Goal: Communication & Community: Answer question/provide support

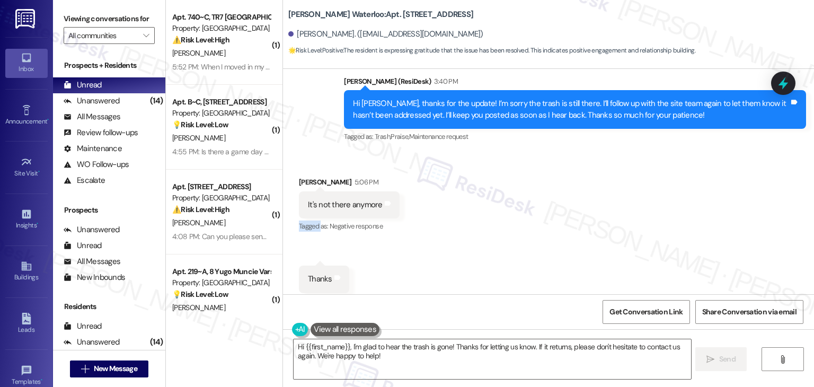
scroll to position [3413, 0]
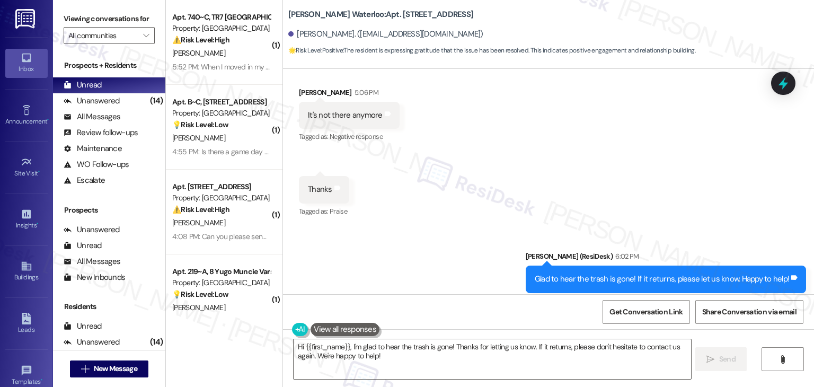
click at [494, 145] on div "Received via SMS Brisa Lopez Estrada 5:06 PM It's not there anymore Tags and no…" at bounding box center [548, 145] width 531 height 164
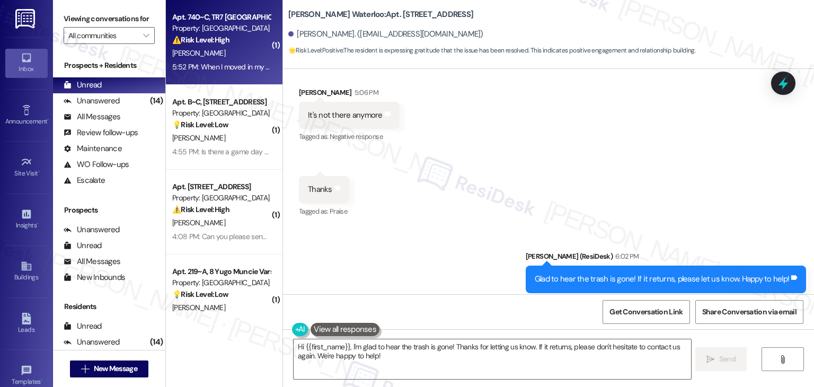
click at [225, 60] on div "5:52 PM: When I moved in my apartment was a mess. I spent hours cleaning it up,…" at bounding box center [221, 66] width 100 height 13
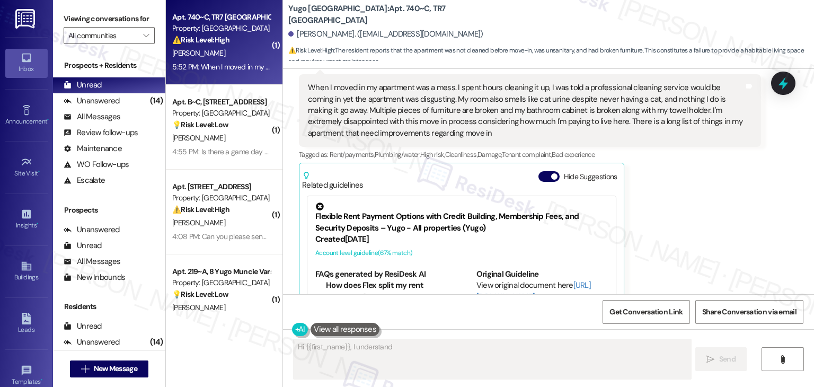
scroll to position [563, 0]
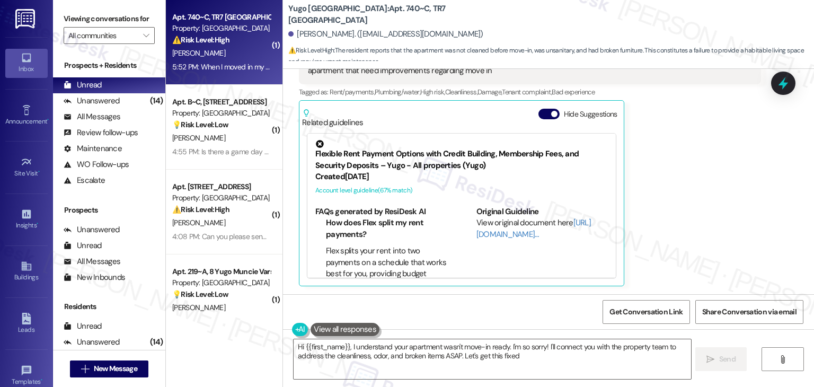
type textarea "Hi {{first_name}}, I understand your apartment wasn't move-in ready. I'm so sor…"
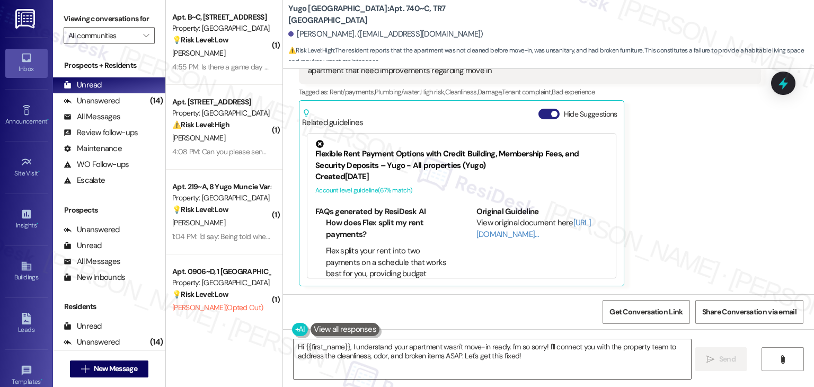
click at [539, 113] on button "Hide Suggestions" at bounding box center [549, 114] width 21 height 11
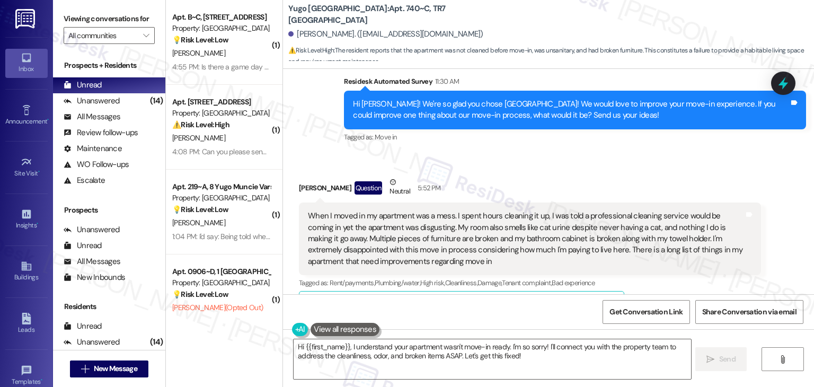
scroll to position [356, 0]
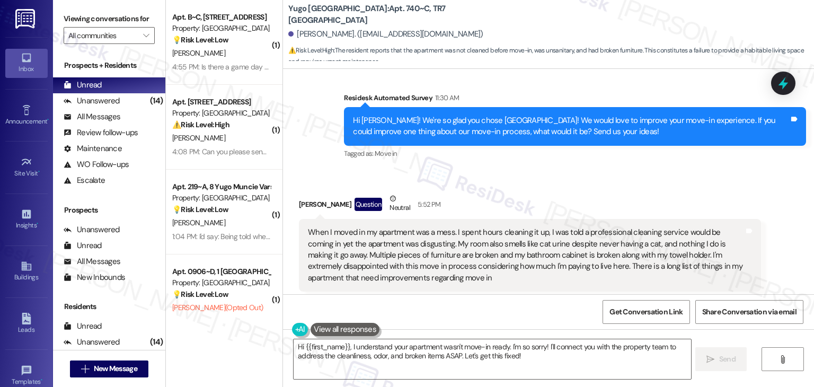
click at [496, 136] on div "Hi Charlotte! We're so glad you chose Yugo Flagstaff Grove! We would love to im…" at bounding box center [571, 126] width 436 height 23
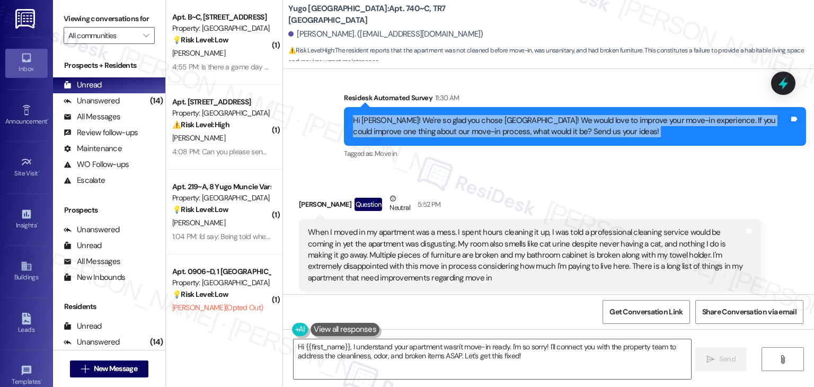
click at [496, 136] on div "Hi Charlotte! We're so glad you chose Yugo Flagstaff Grove! We would love to im…" at bounding box center [571, 126] width 436 height 23
copy div "Hi Charlotte! We're so glad you chose Yugo Flagstaff Grove! We would love to im…"
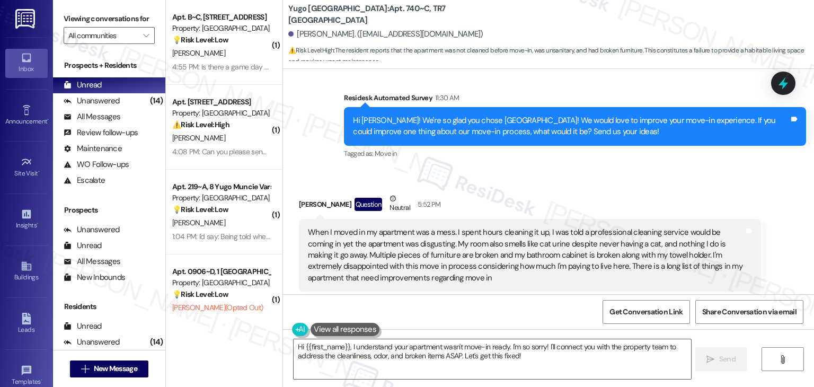
click at [393, 257] on div "When I moved in my apartment was a mess. I spent hours cleaning it up, I was to…" at bounding box center [526, 255] width 436 height 57
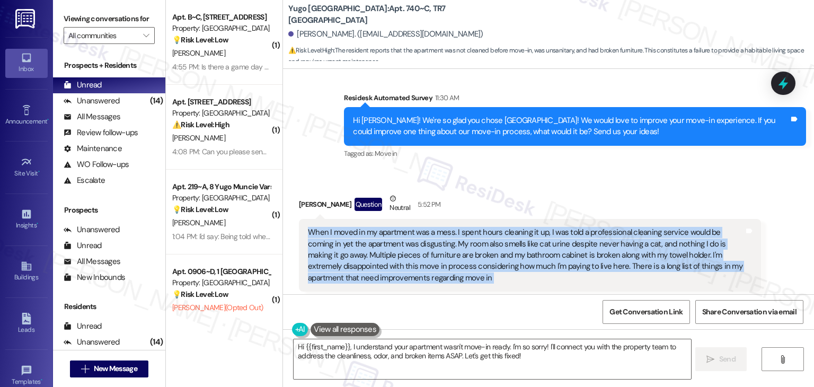
click at [393, 257] on div "When I moved in my apartment was a mess. I spent hours cleaning it up, I was to…" at bounding box center [526, 255] width 436 height 57
copy div "When I moved in my apartment was a mess. I spent hours cleaning it up, I was to…"
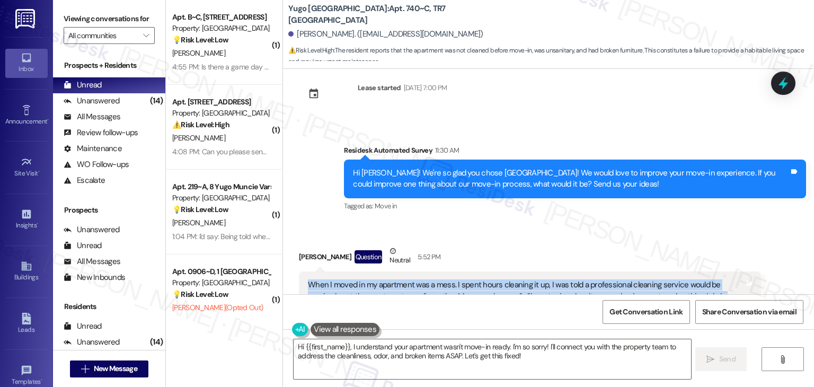
scroll to position [409, 0]
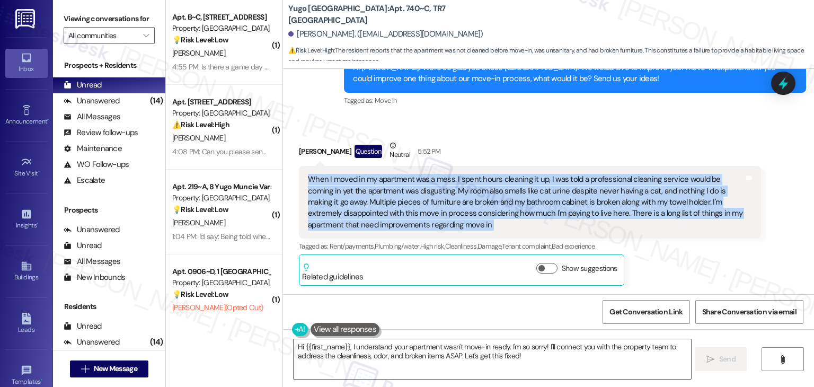
click at [662, 259] on div "Charlotte Kastner Question Neutral 5:52 PM When I moved in my apartment was a m…" at bounding box center [530, 213] width 462 height 146
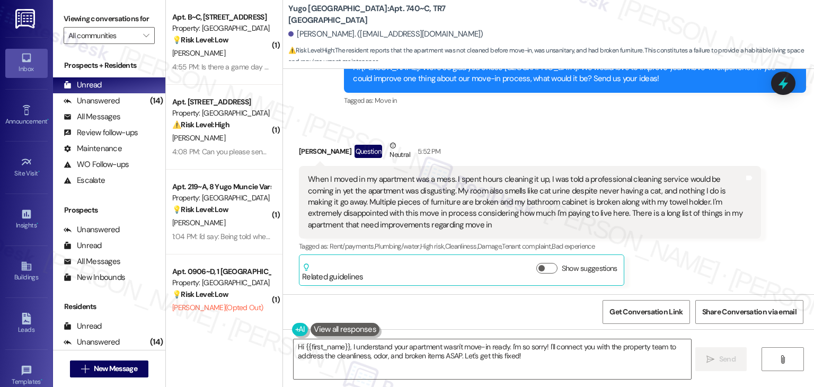
click at [662, 258] on div "Charlotte Kastner Question Neutral 5:52 PM When I moved in my apartment was a m…" at bounding box center [530, 213] width 462 height 146
click at [662, 255] on div "Charlotte Kastner Question Neutral 5:52 PM When I moved in my apartment was a m…" at bounding box center [530, 213] width 462 height 146
click at [661, 256] on div "Charlotte Kastner Question Neutral 5:52 PM When I moved in my apartment was a m…" at bounding box center [530, 213] width 462 height 146
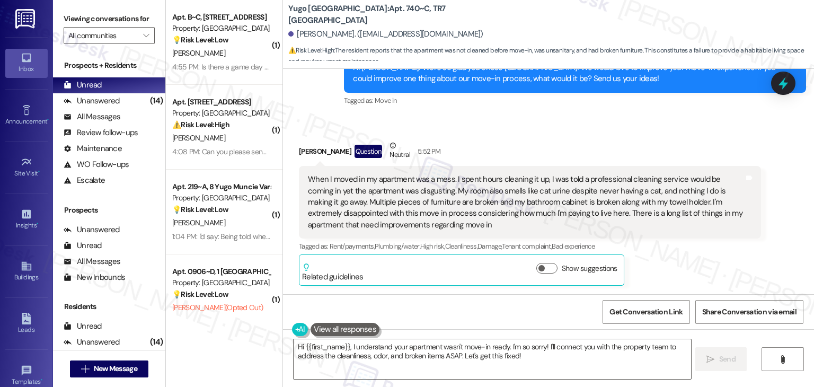
click at [661, 256] on div "Charlotte Kastner Question Neutral 5:52 PM When I moved in my apartment was a m…" at bounding box center [530, 213] width 462 height 146
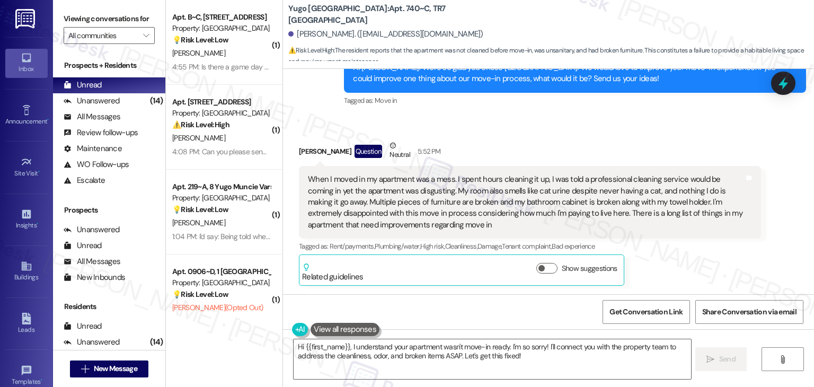
click at [661, 256] on div "Charlotte Kastner Question Neutral 5:52 PM When I moved in my apartment was a m…" at bounding box center [530, 213] width 462 height 146
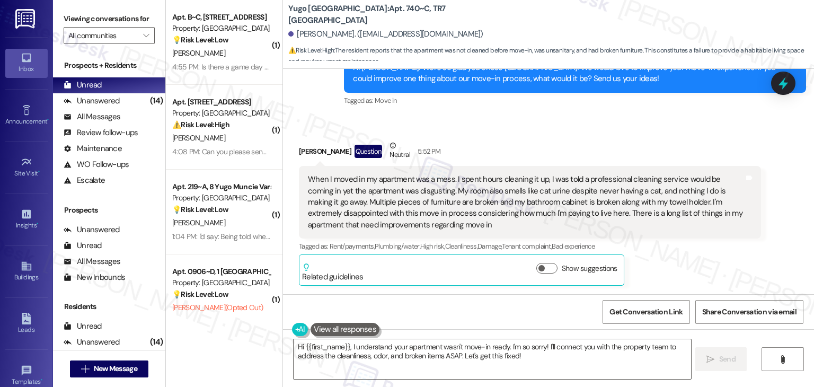
click at [661, 256] on div "Charlotte Kastner Question Neutral 5:52 PM When I moved in my apartment was a m…" at bounding box center [530, 213] width 462 height 146
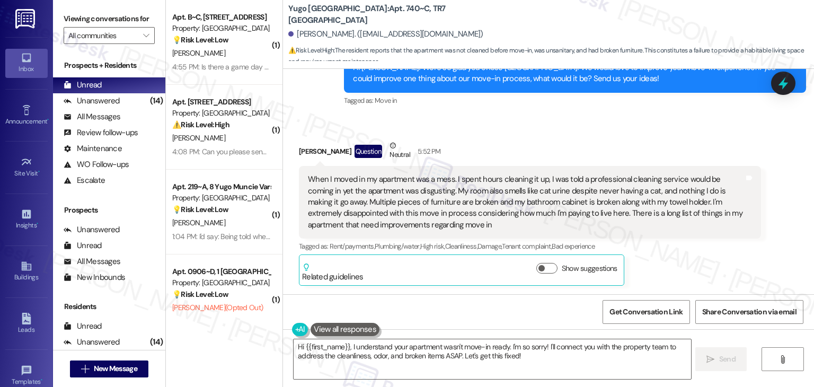
click at [661, 256] on div "Charlotte Kastner Question Neutral 5:52 PM When I moved in my apartment was a m…" at bounding box center [530, 213] width 462 height 146
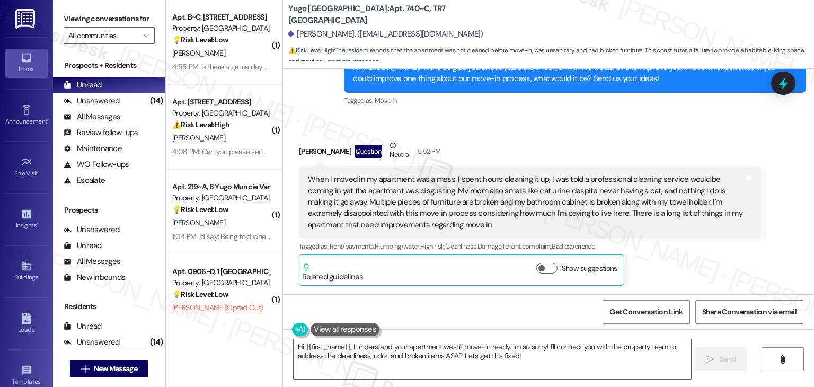
click at [661, 256] on div "Charlotte Kastner Question Neutral 5:52 PM When I moved in my apartment was a m…" at bounding box center [530, 213] width 462 height 146
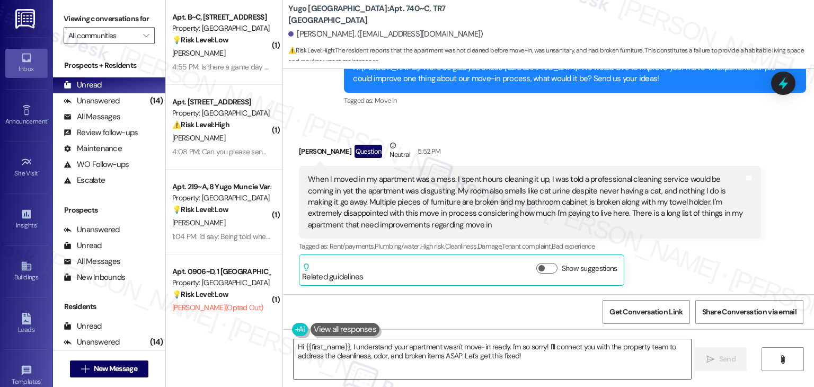
click at [661, 256] on div "Charlotte Kastner Question Neutral 5:52 PM When I moved in my apartment was a m…" at bounding box center [530, 213] width 462 height 146
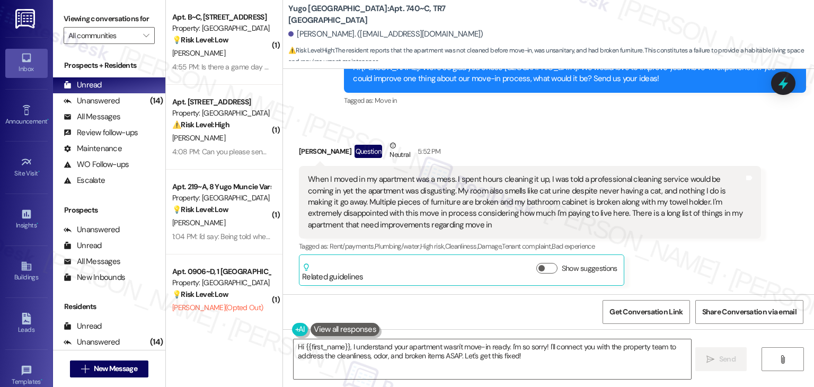
click at [661, 256] on div "Charlotte Kastner Question Neutral 5:52 PM When I moved in my apartment was a m…" at bounding box center [530, 213] width 462 height 146
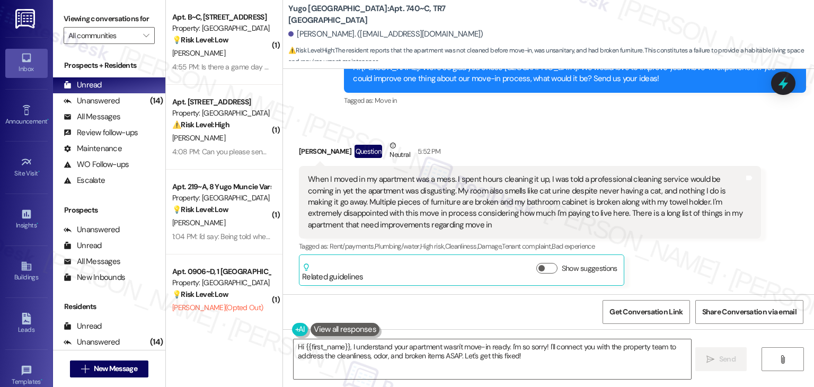
click at [661, 256] on div "Charlotte Kastner Question Neutral 5:52 PM When I moved in my apartment was a m…" at bounding box center [530, 213] width 462 height 146
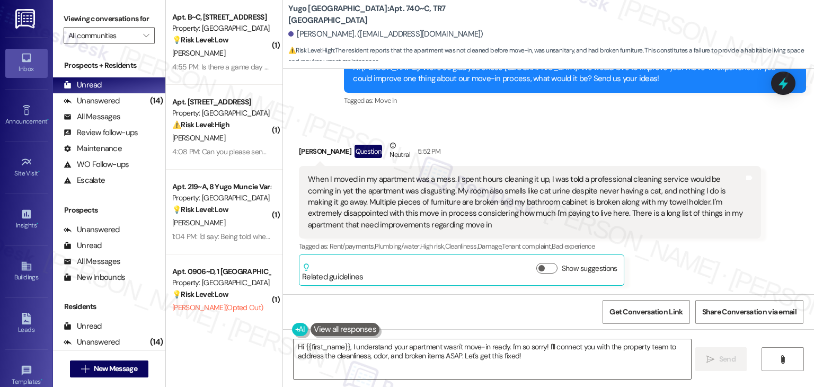
click at [661, 256] on div "Charlotte Kastner Question Neutral 5:52 PM When I moved in my apartment was a m…" at bounding box center [530, 213] width 462 height 146
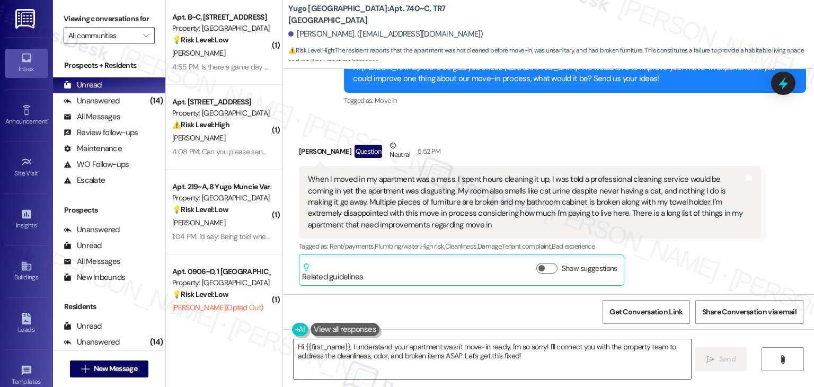
click at [661, 256] on div "Charlotte Kastner Question Neutral 5:52 PM When I moved in my apartment was a m…" at bounding box center [530, 213] width 462 height 146
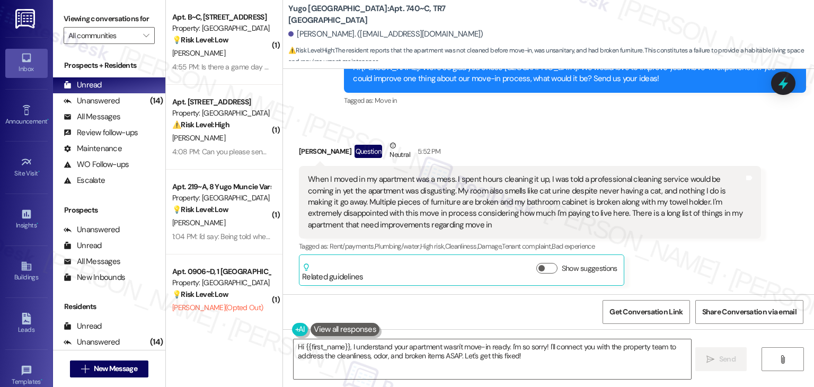
click at [661, 256] on div "Charlotte Kastner Question Neutral 5:52 PM When I moved in my apartment was a m…" at bounding box center [530, 213] width 462 height 146
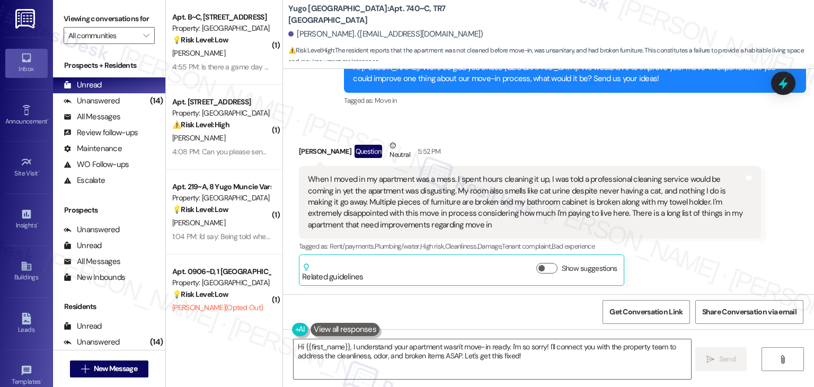
click at [661, 256] on div "Charlotte Kastner Question Neutral 5:52 PM When I moved in my apartment was a m…" at bounding box center [530, 213] width 462 height 146
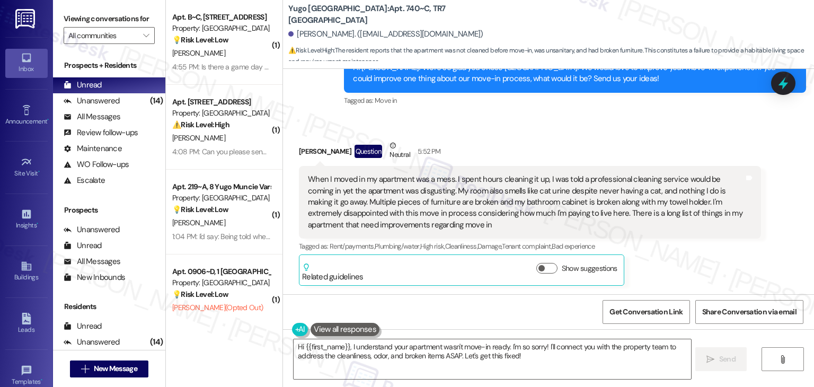
click at [661, 256] on div "Charlotte Kastner Question Neutral 5:52 PM When I moved in my apartment was a m…" at bounding box center [530, 213] width 462 height 146
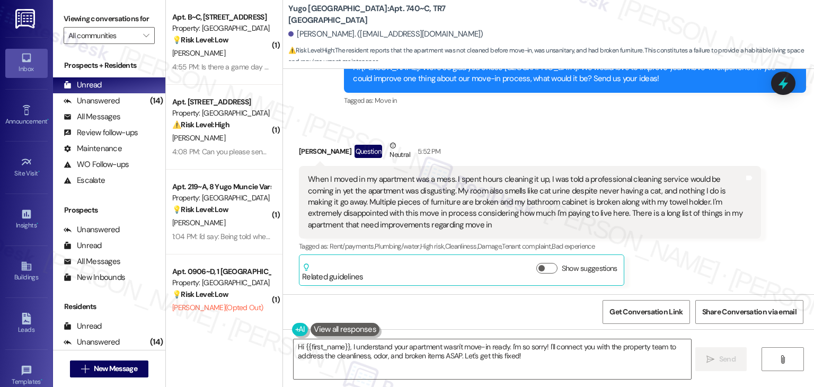
click at [661, 256] on div "Charlotte Kastner Question Neutral 5:52 PM When I moved in my apartment was a m…" at bounding box center [530, 213] width 462 height 146
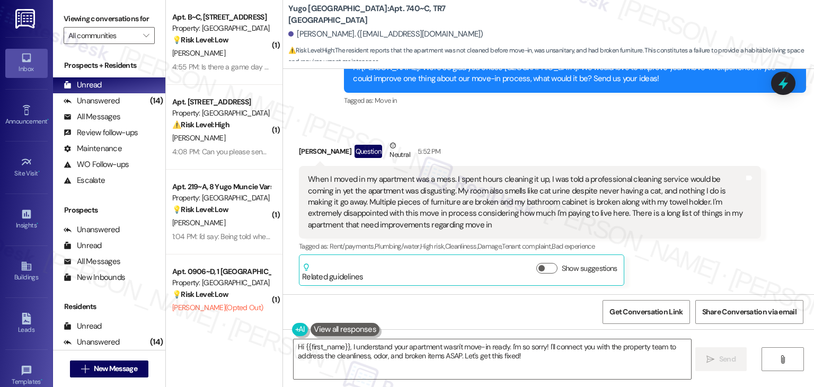
click at [661, 256] on div "Charlotte Kastner Question Neutral 5:52 PM When I moved in my apartment was a m…" at bounding box center [530, 213] width 462 height 146
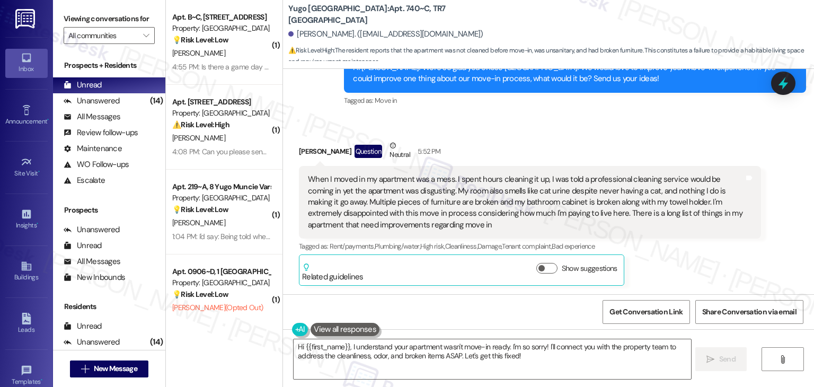
click at [661, 256] on div "Charlotte Kastner Question Neutral 5:52 PM When I moved in my apartment was a m…" at bounding box center [530, 213] width 462 height 146
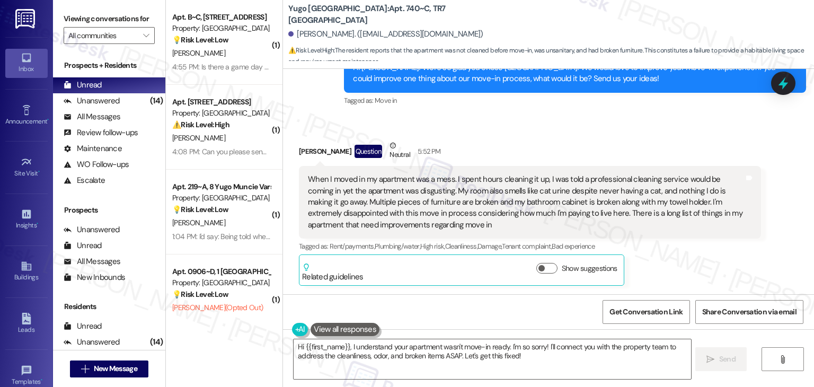
click at [661, 256] on div "Charlotte Kastner Question Neutral 5:52 PM When I moved in my apartment was a m…" at bounding box center [530, 213] width 462 height 146
click at [608, 143] on div "Charlotte Kastner Question Neutral 5:52 PM" at bounding box center [530, 153] width 462 height 26
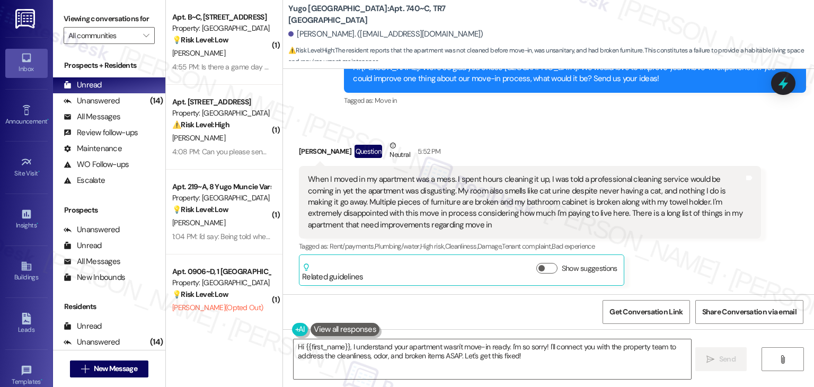
click at [608, 143] on div "Charlotte Kastner Question Neutral 5:52 PM" at bounding box center [530, 153] width 462 height 26
click at [785, 84] on icon at bounding box center [783, 83] width 13 height 16
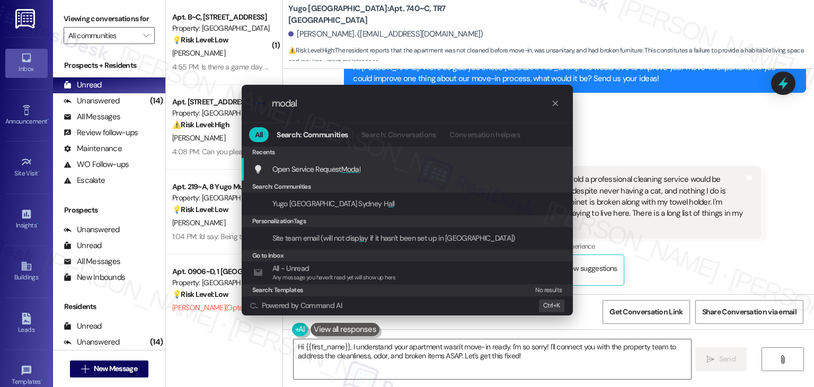
type input "modal"
click at [387, 174] on div "Open Service Request Modal Add shortcut" at bounding box center [408, 169] width 310 height 12
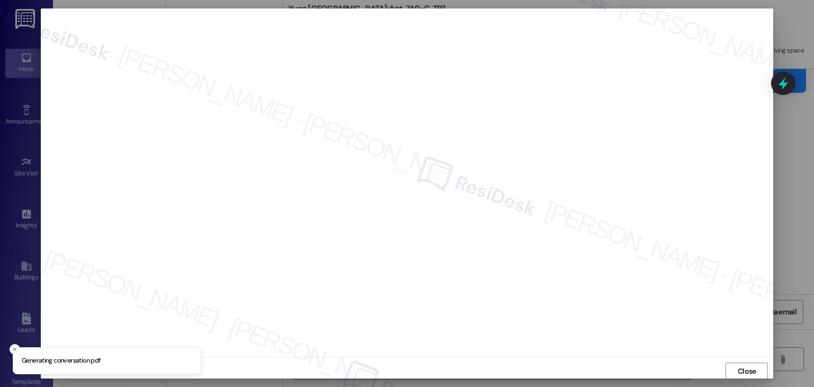
scroll to position [1, 0]
click at [749, 373] on span "Close" at bounding box center [747, 370] width 19 height 11
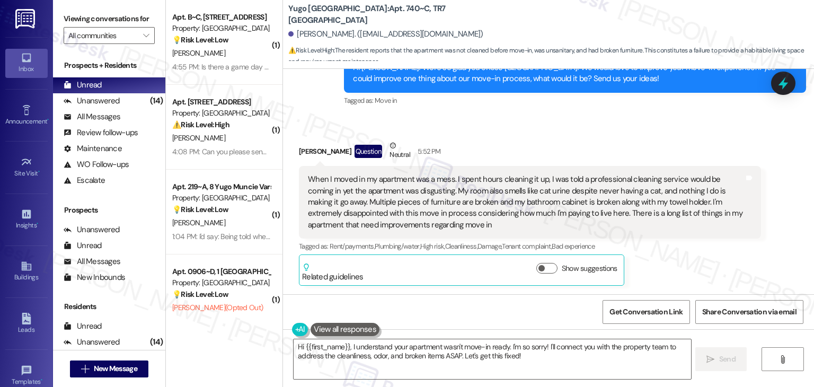
click at [766, 238] on div "Received via SMS Charlotte Kastner Question Neutral 5:52 PM When I moved in my …" at bounding box center [548, 205] width 531 height 178
click at [783, 257] on div "Received via SMS Charlotte Kastner Question Neutral 5:52 PM When I moved in my …" at bounding box center [548, 205] width 531 height 178
click at [774, 257] on div "Received via SMS Charlotte Kastner Question Neutral 5:52 PM When I moved in my …" at bounding box center [548, 205] width 531 height 178
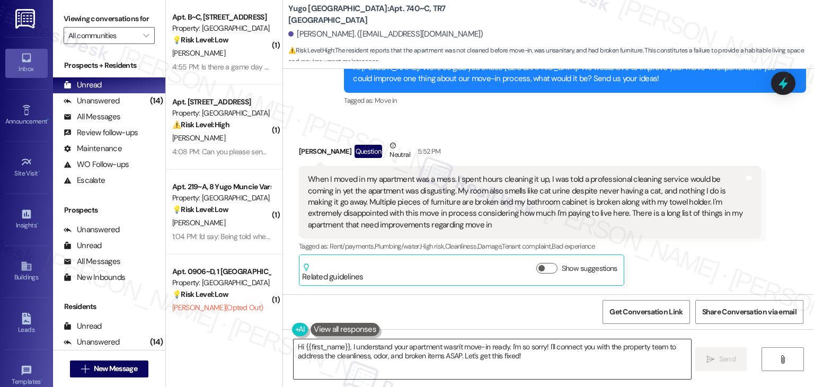
click at [459, 356] on textarea "Hi {{first_name}}, I understand your apartment wasn't move-in ready. I'm so sor…" at bounding box center [492, 359] width 397 height 40
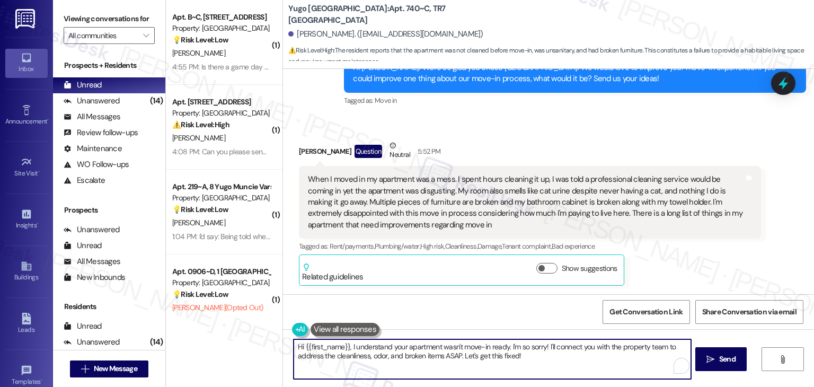
click at [459, 356] on textarea "Hi {{first_name}}, I understand your apartment wasn't move-in ready. I'm so sor…" at bounding box center [492, 359] width 397 height 40
paste textarea "Charlotte, I’m sorry to hear about your move-in experience, and I appreciate yo…"
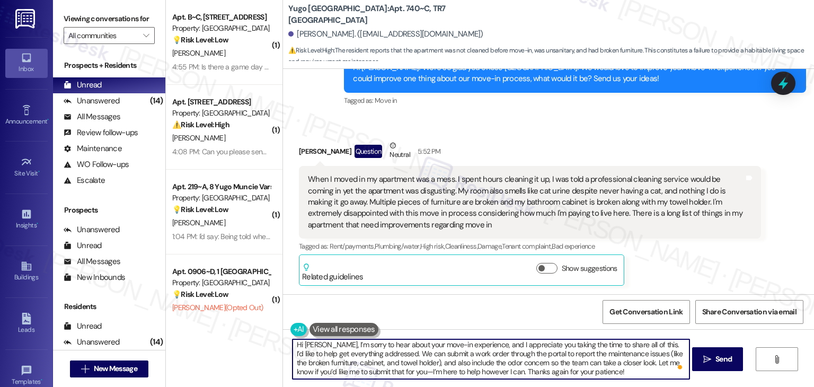
scroll to position [0, 0]
type textarea "Hi Charlotte, I’m sorry to hear about your move-in experience, and I appreciate…"
click at [721, 357] on span "Send" at bounding box center [724, 359] width 16 height 11
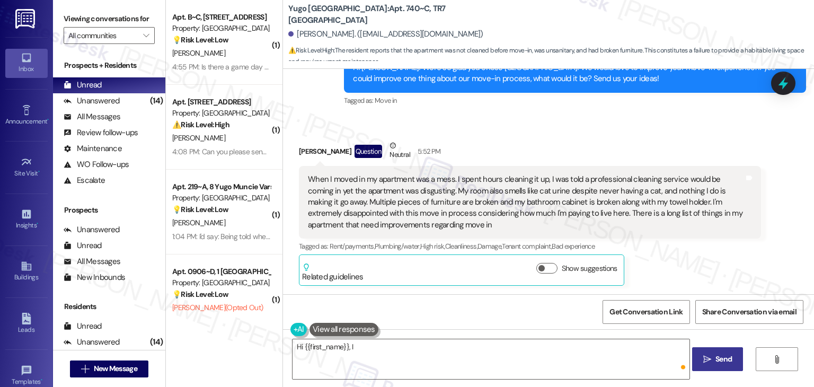
scroll to position [408, 0]
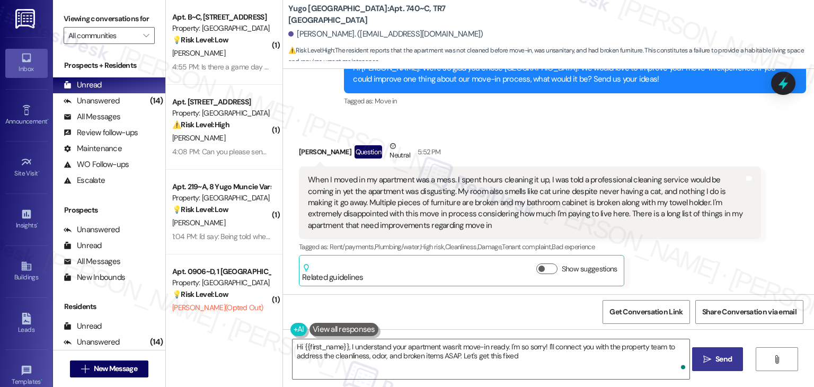
type textarea "Hi {{first_name}}, I understand your apartment wasn't move-in ready. I'm so sor…"
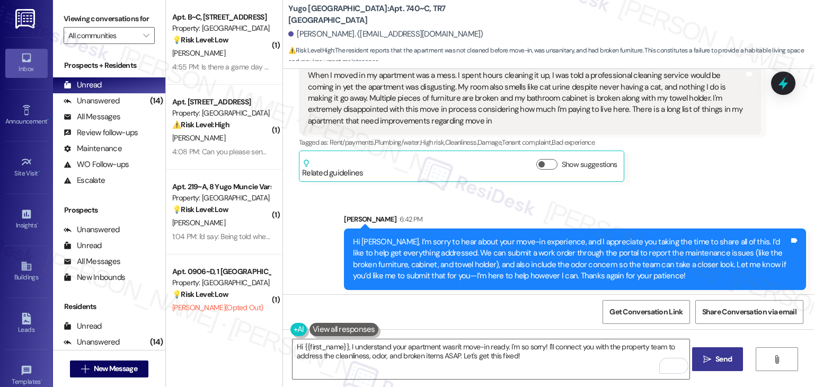
scroll to position [516, 0]
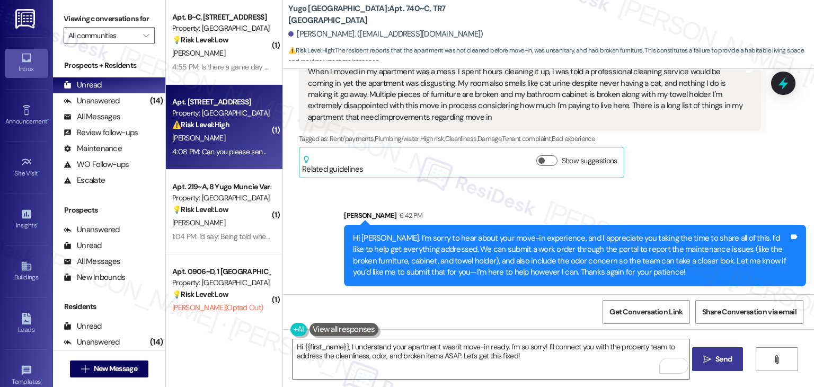
click at [206, 143] on div "[PERSON_NAME]" at bounding box center [221, 138] width 100 height 13
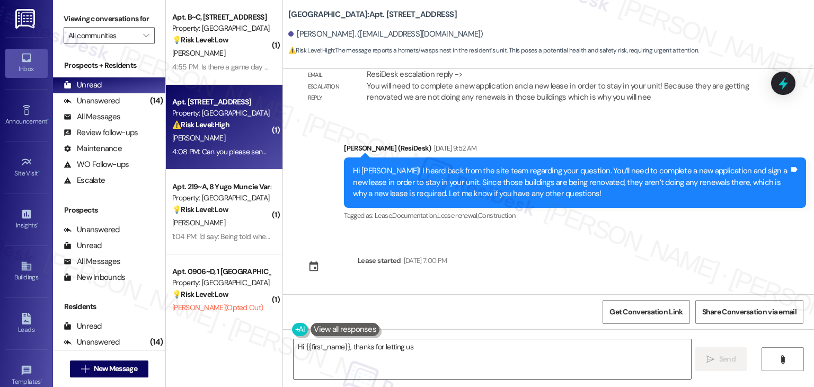
scroll to position [4380, 0]
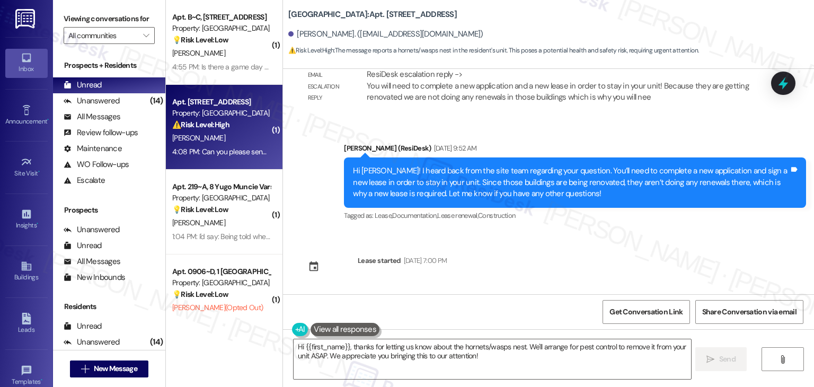
click at [626, 294] on div "Received via SMS Andre Gonzalez Question 4:08 PM Can you please send somebody t…" at bounding box center [548, 340] width 531 height 92
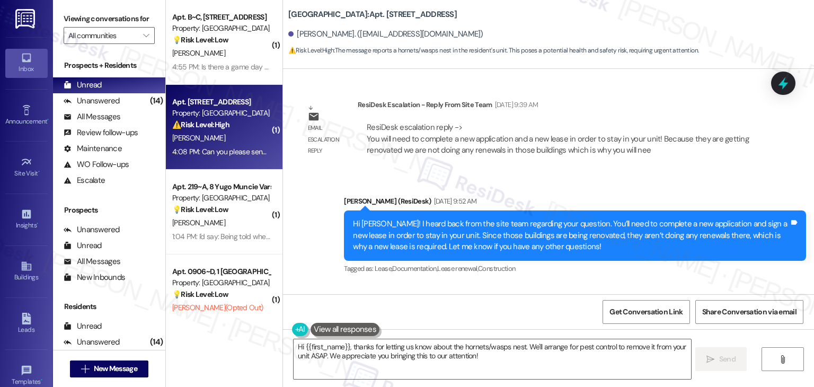
click at [638, 226] on div "WO Opened request: Water bugs ... Feb 11, 2025 at 6:10 AM Status : Completed Sh…" at bounding box center [548, 181] width 531 height 225
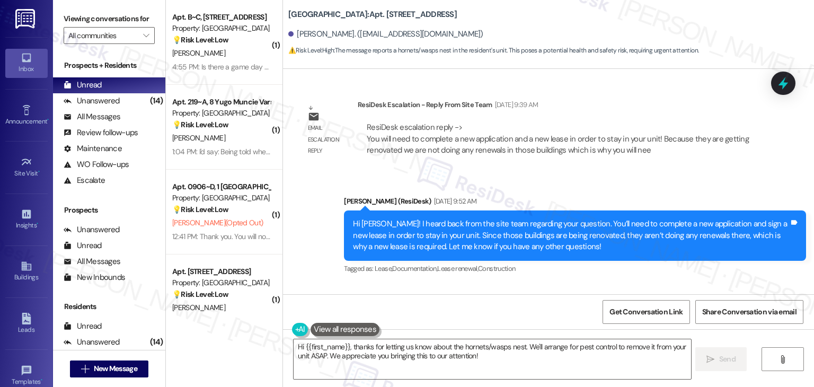
click at [638, 226] on div "WO Opened request: Water bugs ... Feb 11, 2025 at 6:10 AM Status : Completed Sh…" at bounding box center [548, 181] width 531 height 225
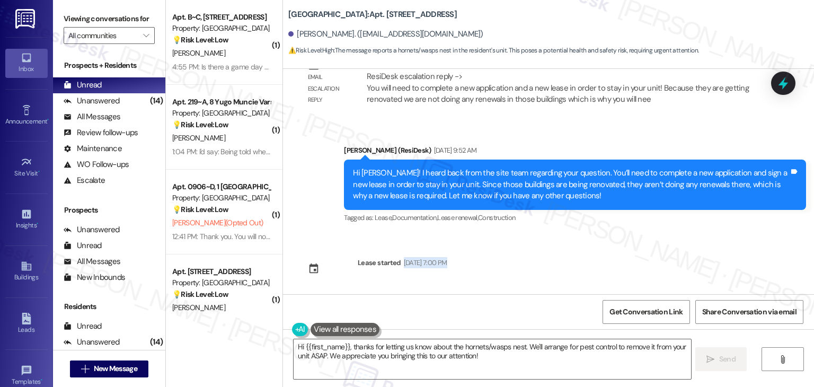
scroll to position [4380, 0]
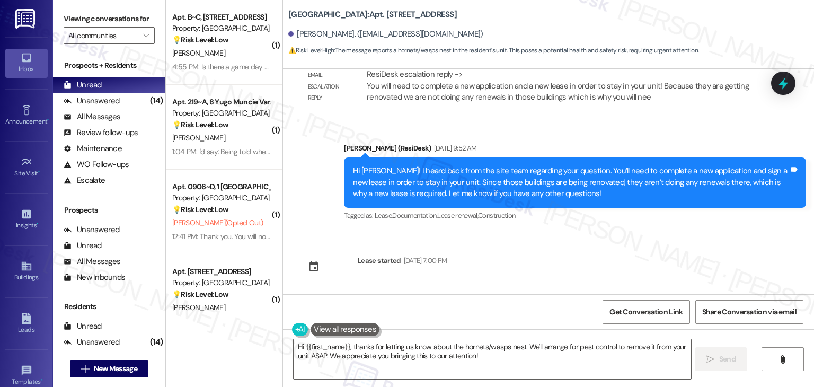
click at [644, 194] on div "WO Opened request: Water bugs ... Feb 11, 2025 at 6:10 AM Status : Completed Sh…" at bounding box center [548, 181] width 531 height 225
click at [473, 343] on div "Can you please send somebody to my unit to remove a hornets/wasps nest please" at bounding box center [447, 348] width 279 height 11
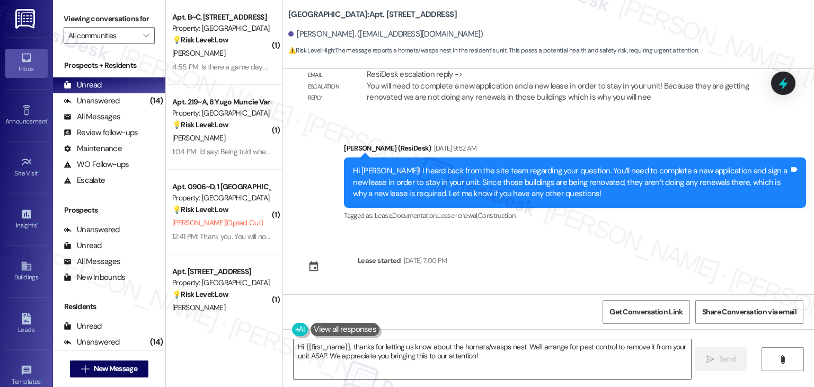
click at [473, 343] on div "Can you please send somebody to my unit to remove a hornets/wasps nest please" at bounding box center [447, 348] width 279 height 11
copy div "Can you please send somebody to my unit to remove a hornets/wasps nest please T…"
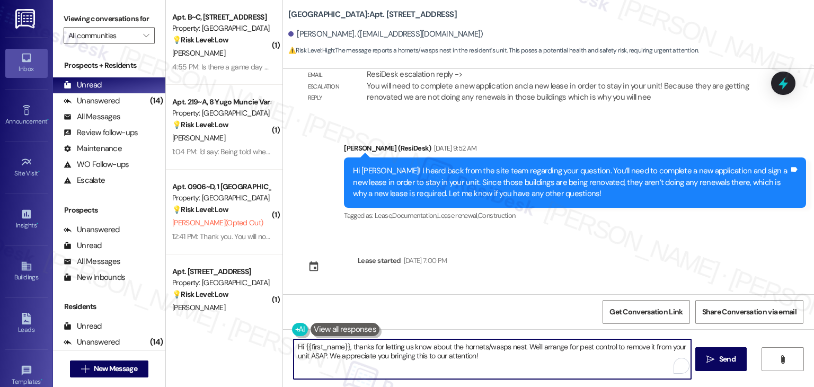
drag, startPoint x: 426, startPoint y: 348, endPoint x: 519, endPoint y: 343, distance: 93.0
click at [519, 343] on textarea "Hi {{first_name}}, thanks for letting us know about the hornets/wasps nest. We'…" at bounding box center [492, 359] width 397 height 40
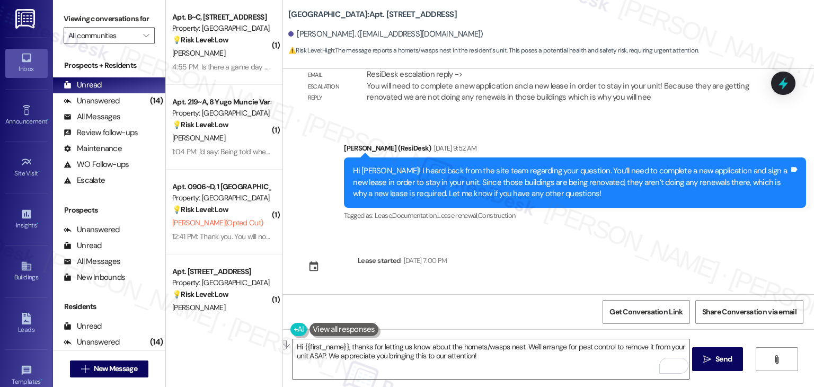
click at [660, 294] on div "Received via SMS Andre Gonzalez Question 4:08 PM Can you please send somebody t…" at bounding box center [548, 340] width 531 height 92
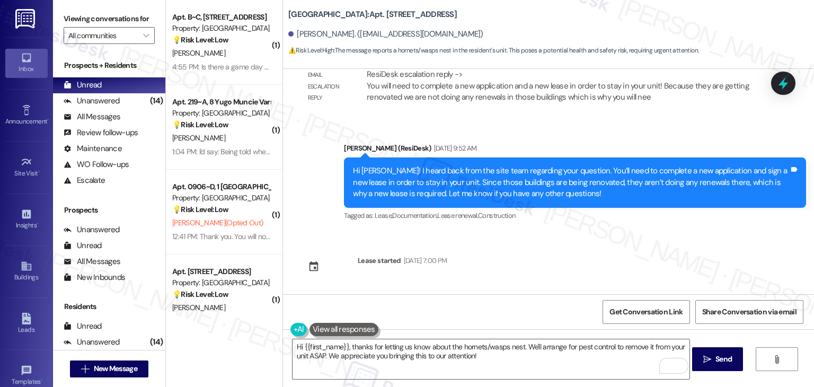
click at [660, 294] on div "Received via SMS Andre Gonzalez Question 4:08 PM Can you please send somebody t…" at bounding box center [548, 340] width 531 height 92
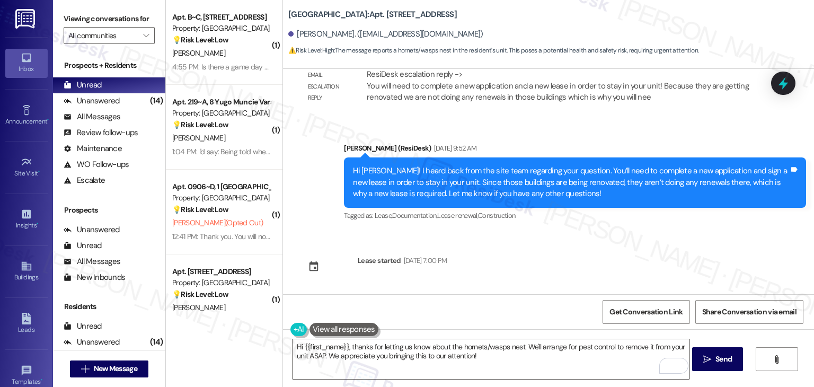
click at [660, 294] on div "Received via SMS Andre Gonzalez Question 4:08 PM Can you please send somebody t…" at bounding box center [548, 340] width 531 height 92
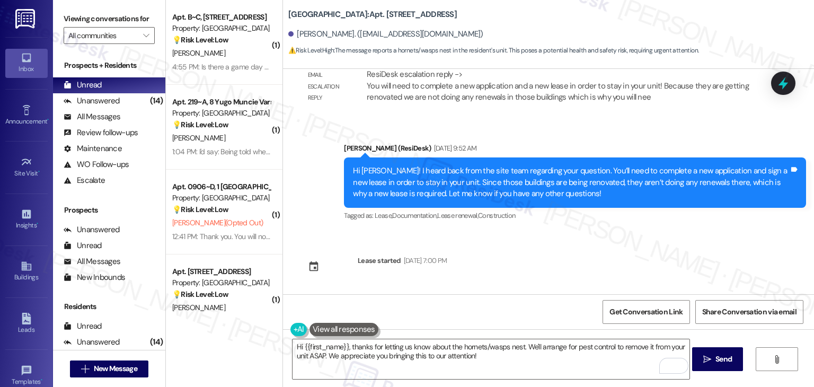
click at [660, 294] on div "Received via SMS Andre Gonzalez Question 4:08 PM Can you please send somebody t…" at bounding box center [548, 340] width 531 height 92
click at [661, 192] on div "WO Opened request: Water bugs ... Feb 11, 2025 at 6:10 AM Status : Completed Sh…" at bounding box center [548, 181] width 531 height 225
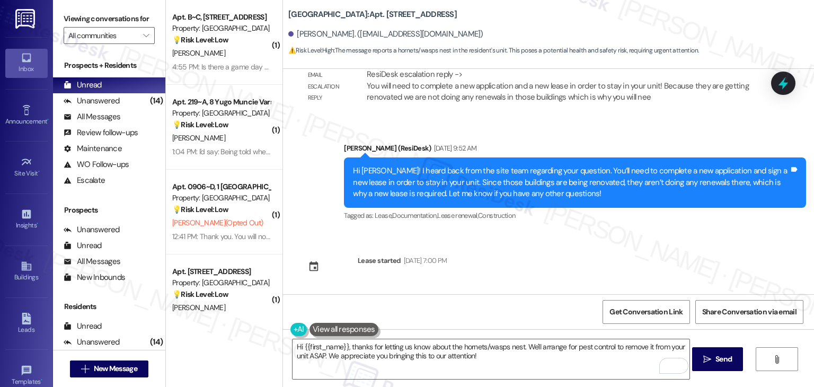
click at [661, 192] on div "WO Opened request: Water bugs ... Feb 11, 2025 at 6:10 AM Status : Completed Sh…" at bounding box center [548, 181] width 531 height 225
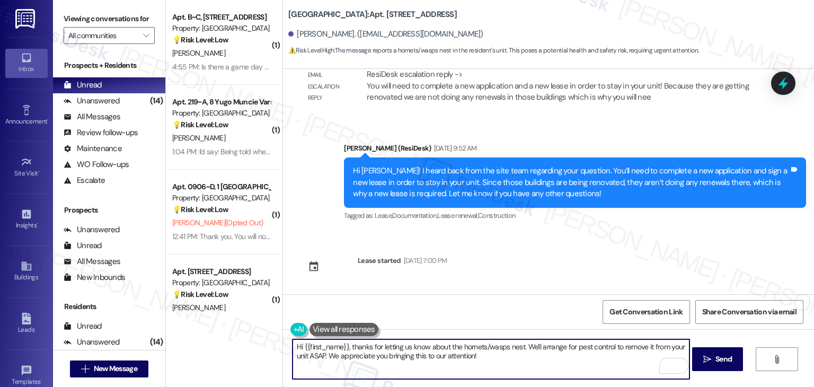
click at [437, 346] on textarea "Hi {{first_name}}, thanks for letting us know about the hornets/wasps nest. We'…" at bounding box center [491, 359] width 397 height 40
paste textarea "Andre, I’m sorry to hear about the hornets or wasps. Can you let us know where …"
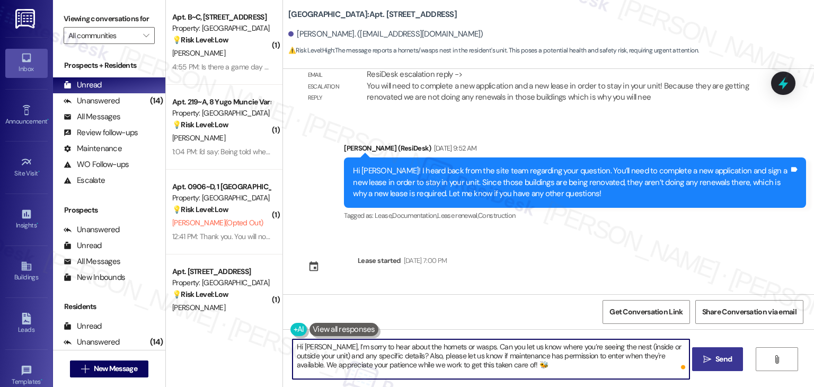
type textarea "Hi Andre, I’m sorry to hear about the hornets or wasps. Can you let us know whe…"
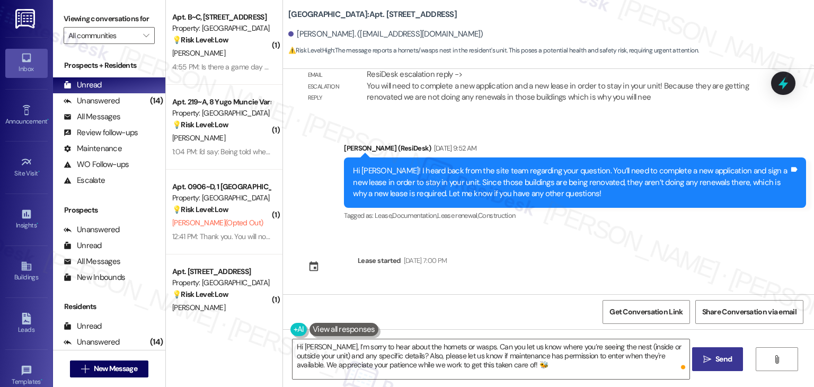
click at [714, 354] on span "Send" at bounding box center [724, 359] width 21 height 11
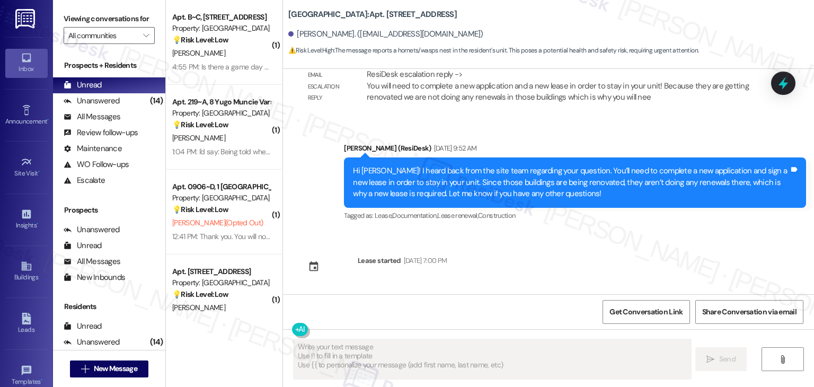
type textarea "Fetching suggested responses. Please feel free to read through the conversation…"
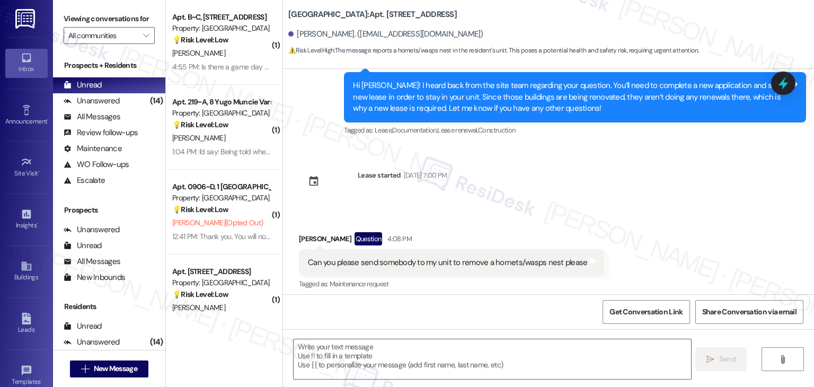
scroll to position [4476, 0]
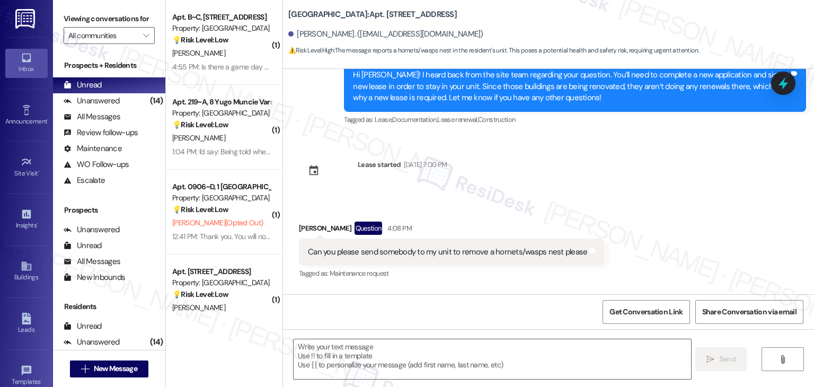
click at [712, 198] on div "Received via SMS Andre Gonzalez Question 4:08 PM Can you please send somebody t…" at bounding box center [548, 244] width 531 height 92
click at [703, 198] on div "Received via SMS Andre Gonzalez Question 4:08 PM Can you please send somebody t…" at bounding box center [548, 244] width 531 height 92
click at [206, 63] on div "4:55 PM: Is there a game day bus tomorrow? 4:55 PM: Is there a game day bus tom…" at bounding box center [236, 67] width 128 height 10
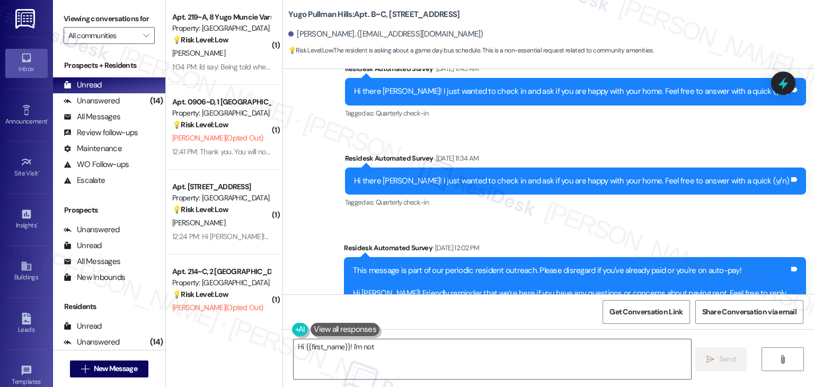
scroll to position [1554, 0]
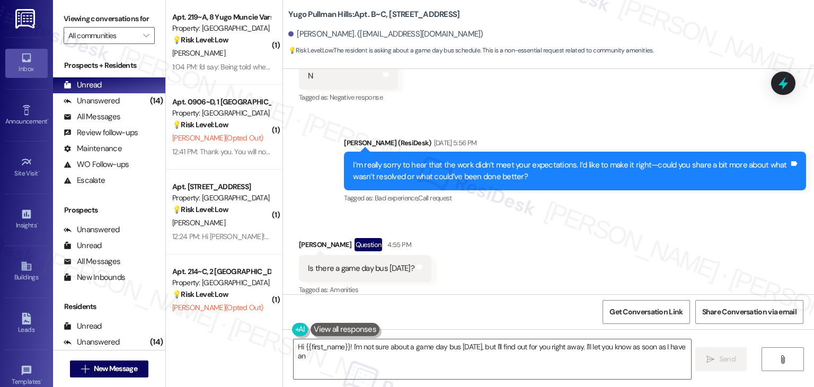
click at [562, 228] on div "Received via SMS Jenna Frei Question 4:55 PM Is there a game day bus tomorrow? …" at bounding box center [548, 260] width 531 height 92
click at [567, 214] on div "Received via SMS Jenna Frei Question 4:55 PM Is there a game day bus tomorrow? …" at bounding box center [548, 260] width 531 height 92
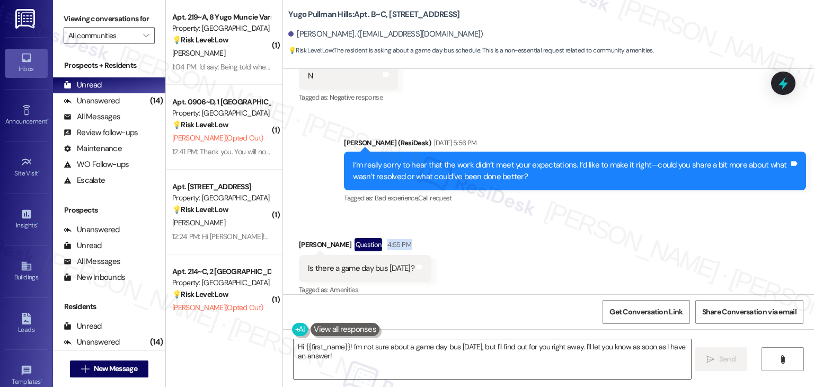
click at [567, 214] on div "Received via SMS Jenna Frei Question 4:55 PM Is there a game day bus tomorrow? …" at bounding box center [548, 260] width 531 height 92
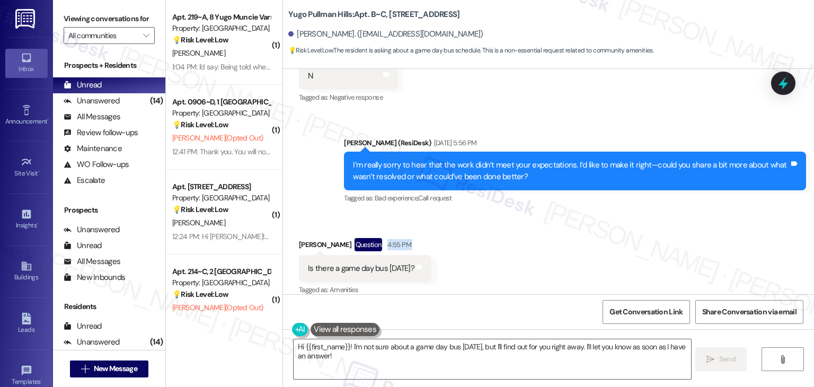
click at [567, 214] on div "Received via SMS Jenna Frei Question 4:55 PM Is there a game day bus tomorrow? …" at bounding box center [548, 260] width 531 height 92
click at [390, 263] on div "Is there a game day bus tomorrow?" at bounding box center [361, 268] width 107 height 11
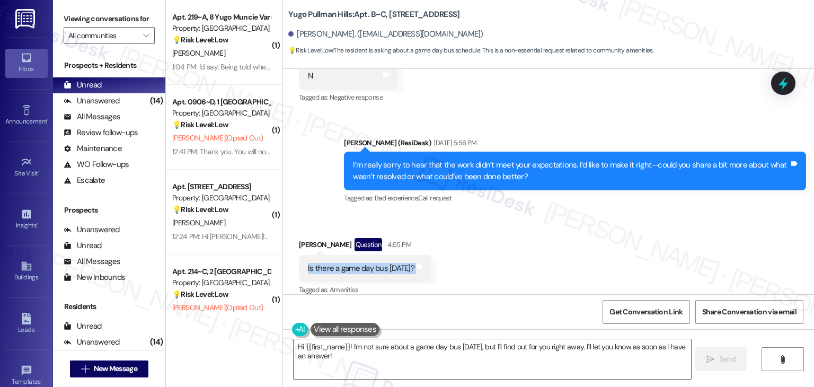
copy div "Is there a game day bus tomorrow? Tags and notes"
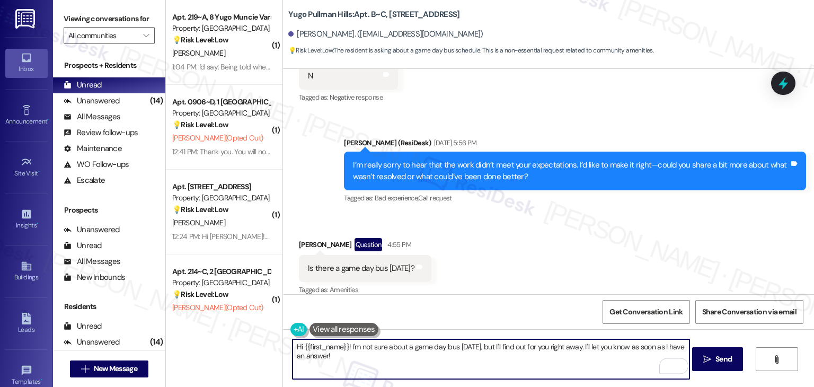
drag, startPoint x: 486, startPoint y: 347, endPoint x: 346, endPoint y: 346, distance: 139.5
click at [346, 346] on textarea "Hi {{first_name}}! I'm not sure about a game day bus tomorrow, but I'll find ou…" at bounding box center [491, 359] width 397 height 40
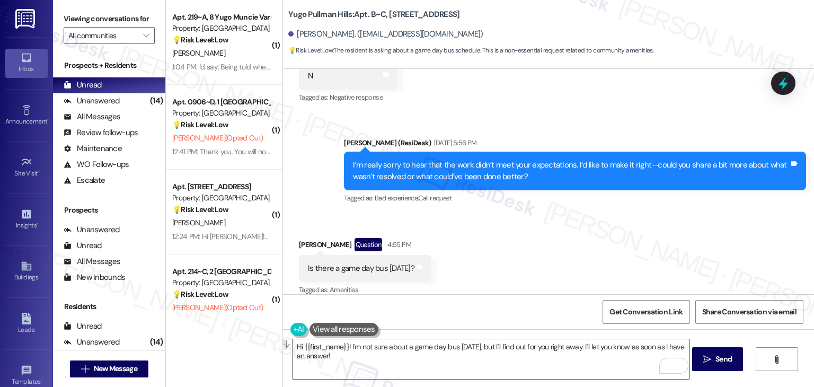
click at [622, 252] on div "Received via SMS Jenna Frei Question 4:55 PM Is there a game day bus tomorrow? …" at bounding box center [548, 260] width 531 height 92
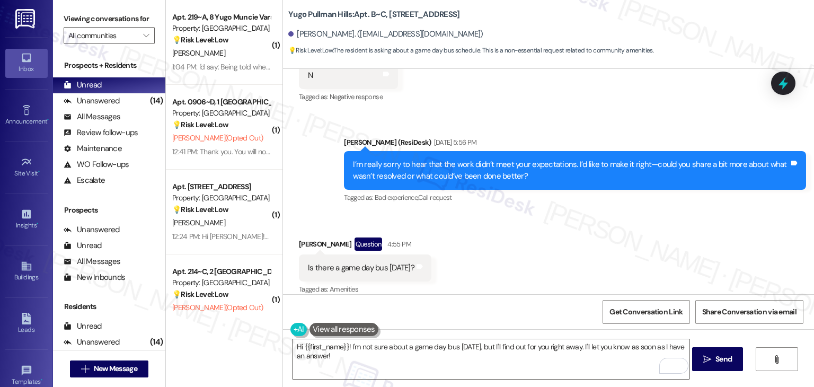
click at [624, 241] on div "Received via SMS Jenna Frei Question 4:55 PM Is there a game day bus tomorrow? …" at bounding box center [548, 260] width 531 height 92
click at [624, 238] on div "Received via SMS Jenna Frei Question 4:55 PM Is there a game day bus tomorrow? …" at bounding box center [548, 260] width 531 height 92
click at [586, 255] on div "Received via SMS Jenna Frei Question 4:55 PM Is there a game day bus tomorrow? …" at bounding box center [548, 260] width 531 height 92
click at [495, 351] on textarea "Hi {{first_name}}! I'm not sure about a game day bus tomorrow, but I'll find ou…" at bounding box center [491, 359] width 397 height 40
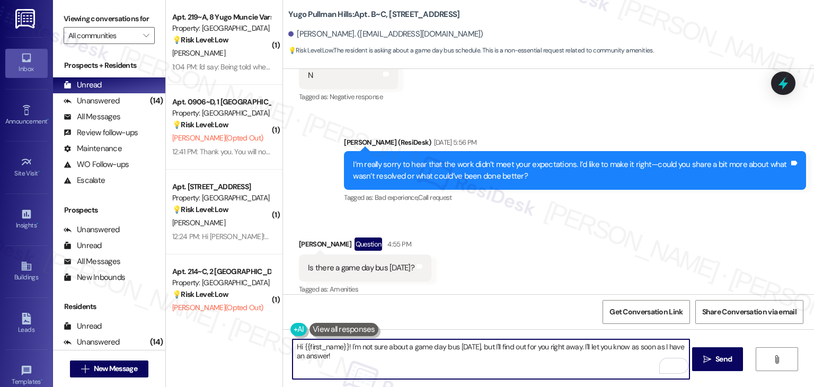
click at [495, 351] on textarea "Hi {{first_name}}! I'm not sure about a game day bus tomorrow, but I'll find ou…" at bounding box center [491, 359] width 397 height 40
paste textarea "Jenna! I'm not sure about the game day bus schedule for tomorrow, but I can che…"
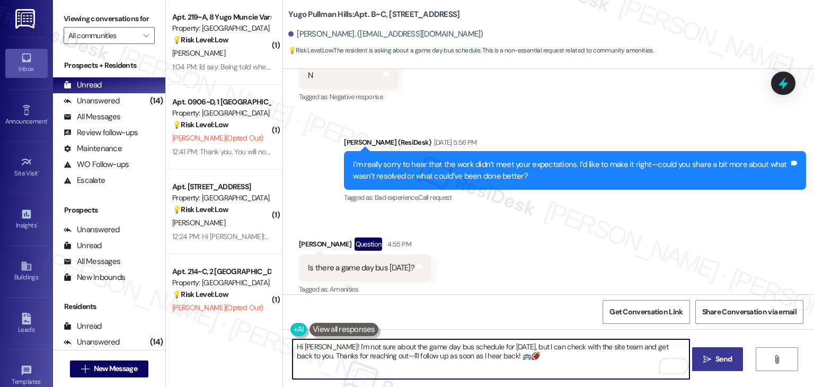
type textarea "Hi Jenna! I'm not sure about the game day bus schedule for tomorrow, but I can …"
click at [717, 361] on span "Send" at bounding box center [724, 359] width 16 height 11
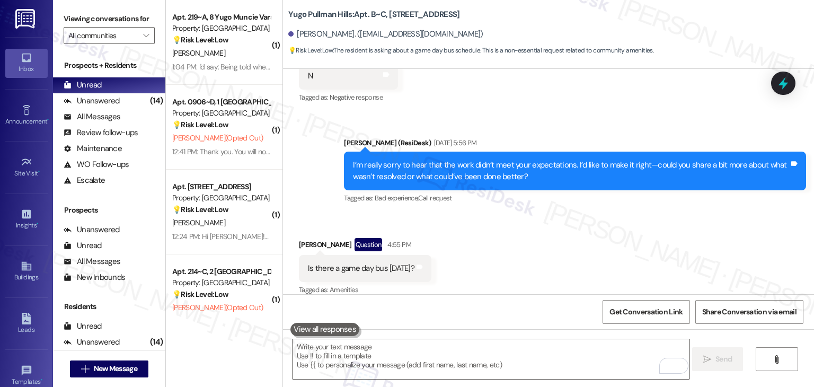
scroll to position [1640, 0]
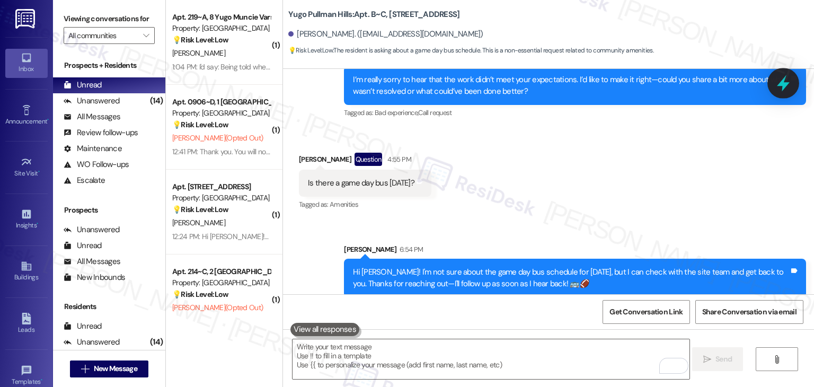
click at [782, 84] on icon at bounding box center [783, 83] width 13 height 16
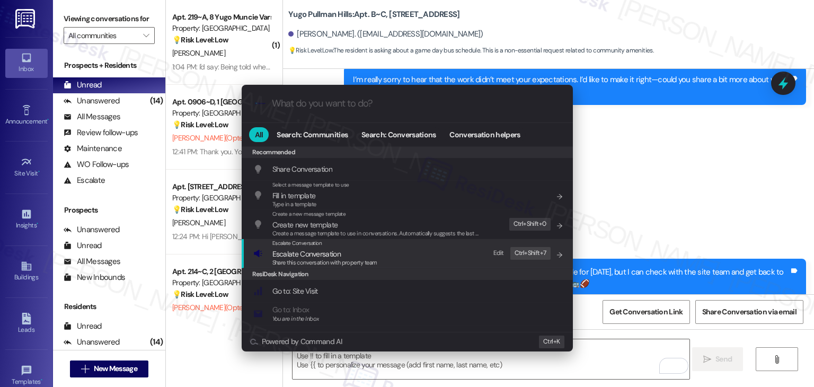
click at [331, 261] on span "Share this conversation with property team" at bounding box center [325, 262] width 105 height 7
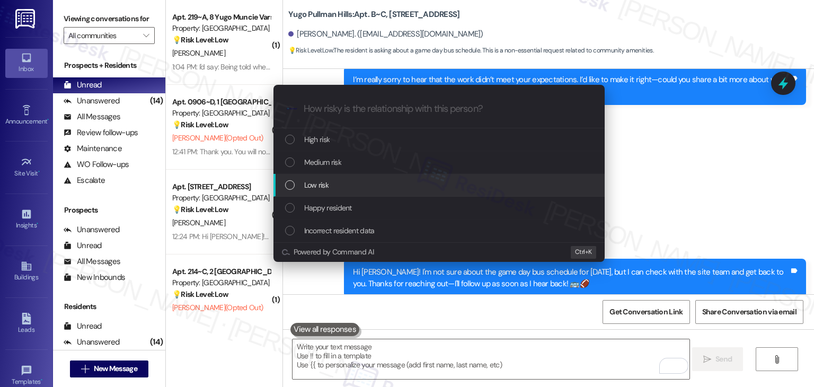
click at [289, 185] on div "List of options" at bounding box center [290, 185] width 10 height 10
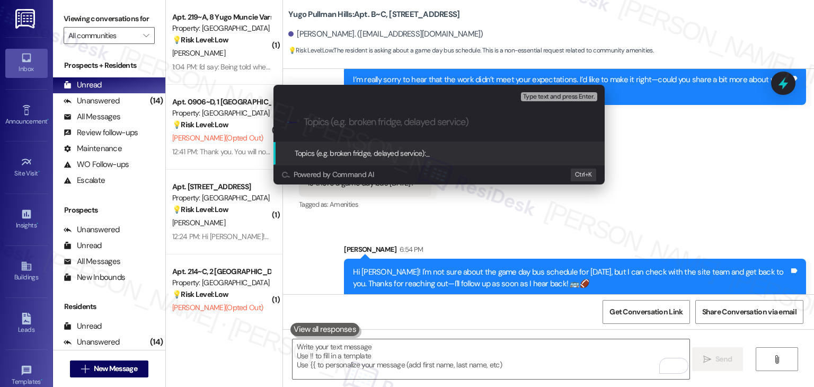
paste input "Game Day Bus Schedule Inquiry"
type input "Game Day Bus Schedule Inquiry"
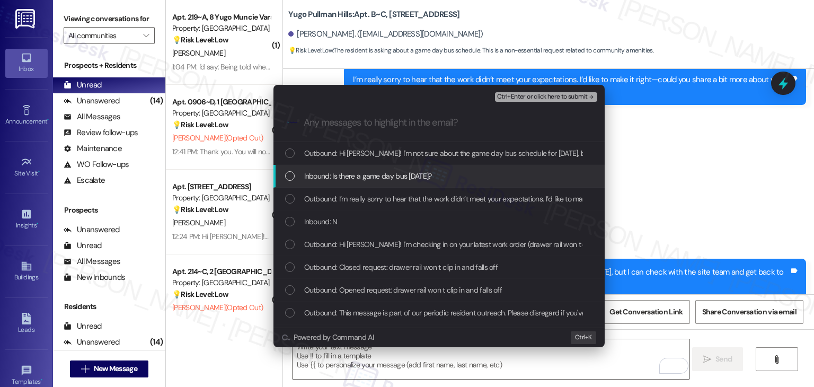
click at [292, 172] on div "List of options" at bounding box center [290, 176] width 10 height 10
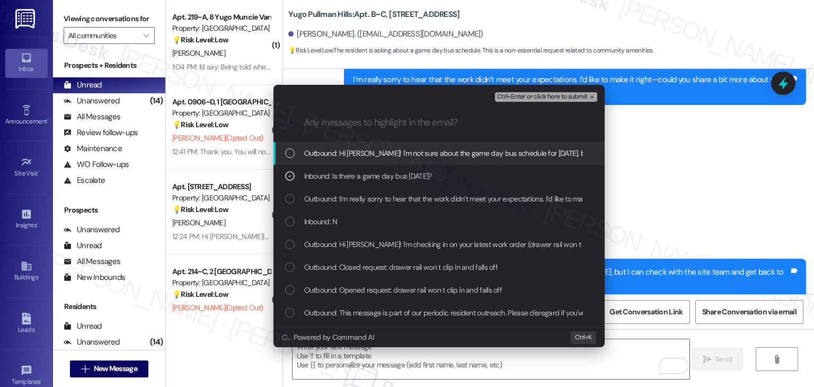
click at [547, 96] on span "Ctrl+Enter or click here to submit" at bounding box center [542, 96] width 91 height 7
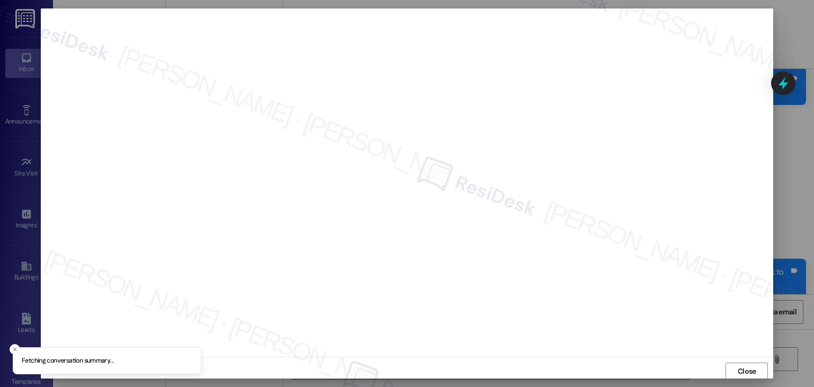
scroll to position [1, 0]
click at [755, 372] on span "Close" at bounding box center [747, 370] width 19 height 11
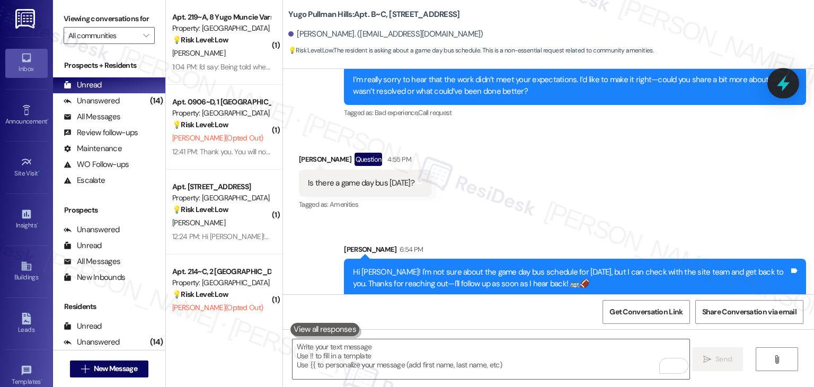
click at [781, 82] on icon at bounding box center [783, 83] width 13 height 16
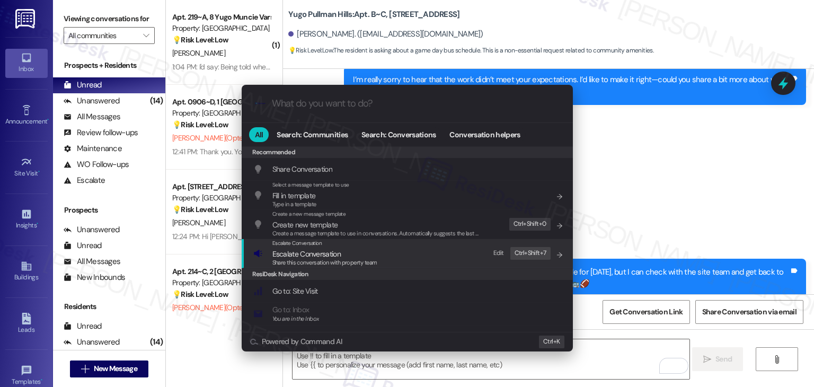
click at [341, 260] on span "Share this conversation with property team" at bounding box center [325, 262] width 105 height 7
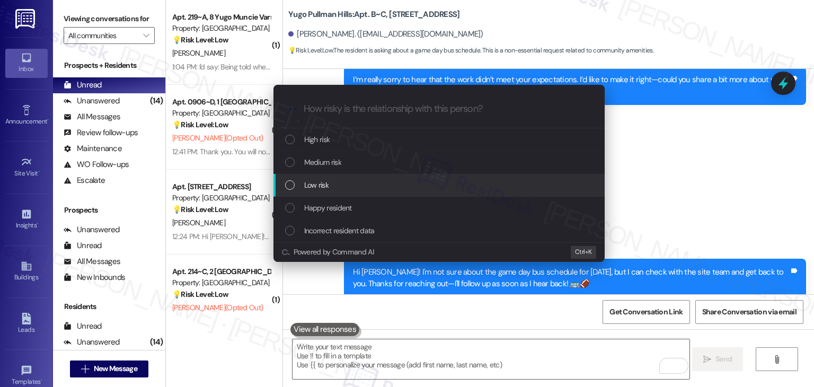
click at [286, 187] on div "List of options" at bounding box center [290, 185] width 10 height 10
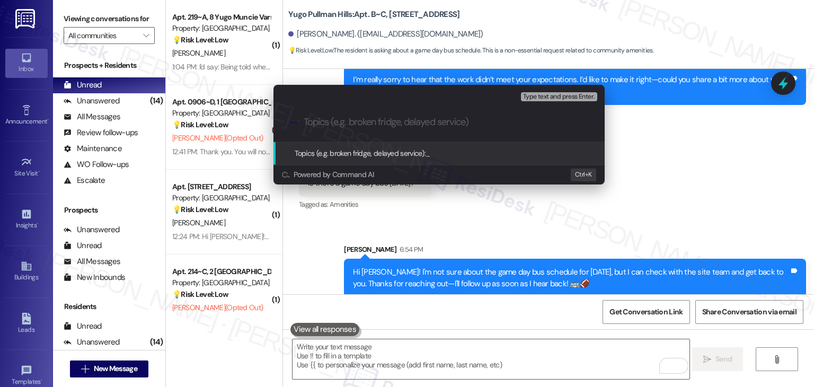
paste input "Game Day Bus Schedule Inquiry"
type input "Game Day Bus Schedule Inquiry"
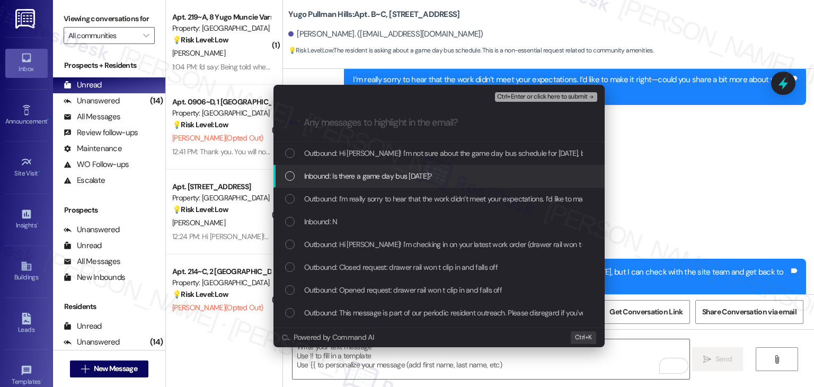
click at [281, 167] on div "Inbound: Is there a game day bus tomorrow?" at bounding box center [439, 176] width 331 height 23
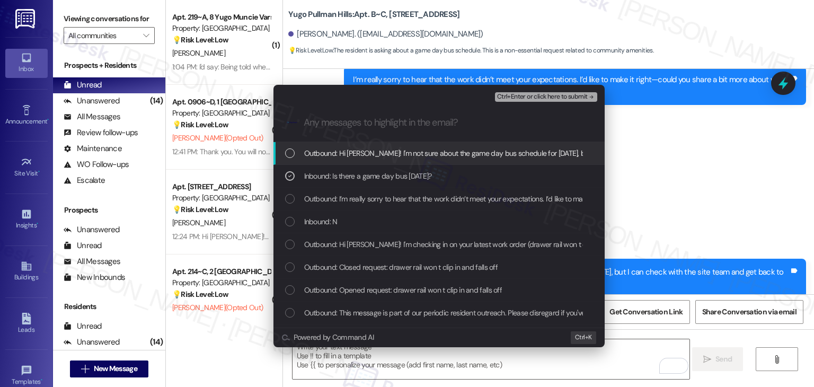
click at [547, 95] on span "Ctrl+Enter or click here to submit" at bounding box center [542, 96] width 91 height 7
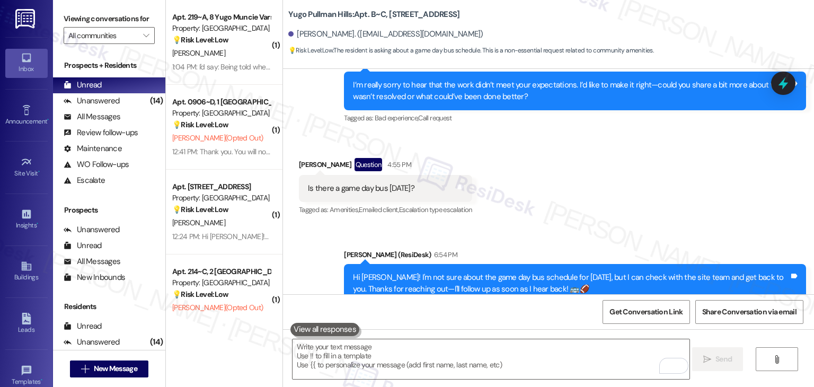
scroll to position [1640, 0]
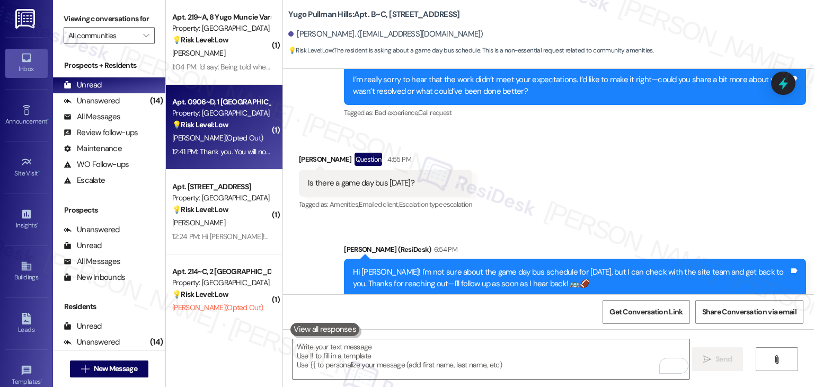
click at [240, 164] on div "Apt. 0906~D, 1 Yugo Tucson Campus Property: Yugo Tucson Campus 💡 Risk Level: Lo…" at bounding box center [224, 127] width 117 height 85
type textarea "Fetching suggested responses. Please feel free to read through the conversation…"
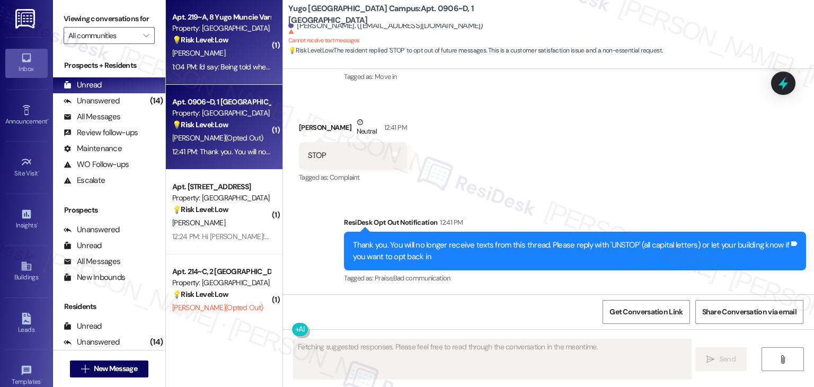
scroll to position [148, 0]
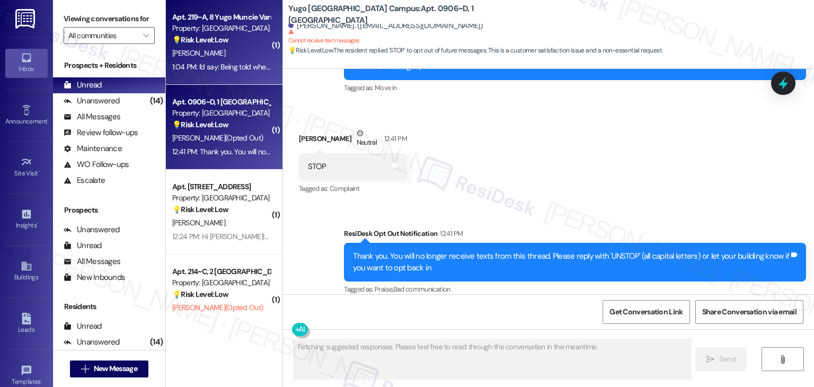
click at [235, 82] on div "Apt. 219~A, 8 Yugo Muncie Varsity House Property: Yugo Muncie Varsity House 💡 R…" at bounding box center [224, 42] width 117 height 85
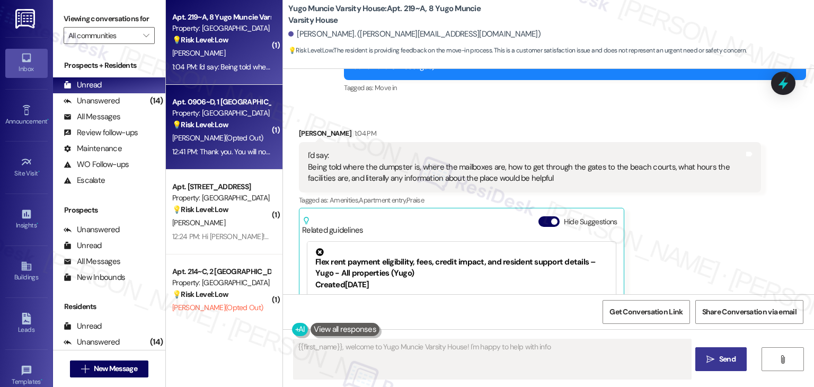
scroll to position [256, 0]
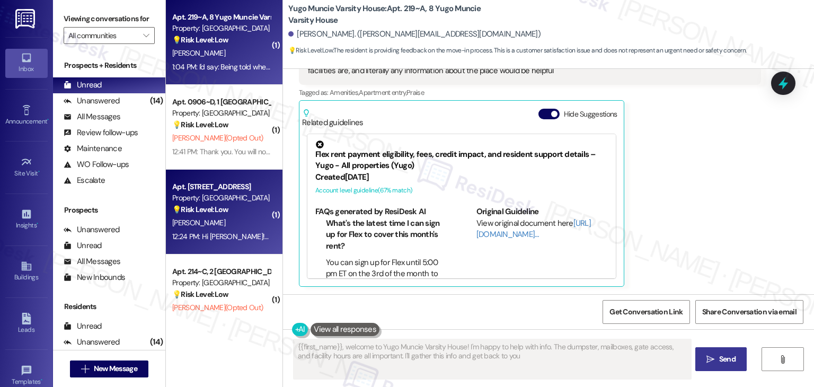
type textarea "{{first_name}}, welcome to Yugo Muncie Varsity House! I'm happy to help with in…"
click at [224, 183] on div "Apt. 608~A, 1 Yugo Austin Corner" at bounding box center [221, 186] width 98 height 11
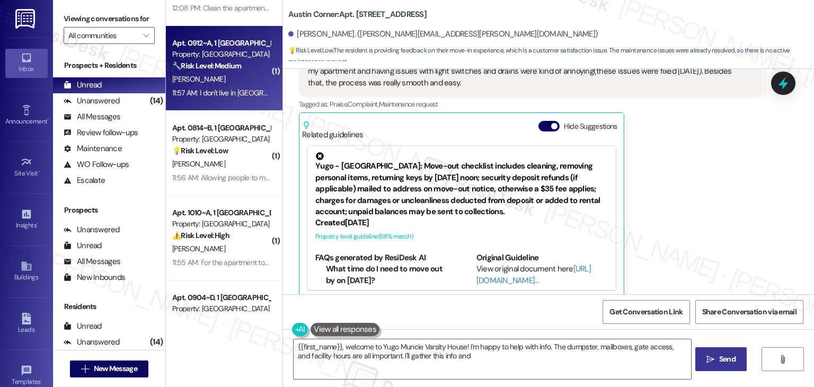
scroll to position [318, 0]
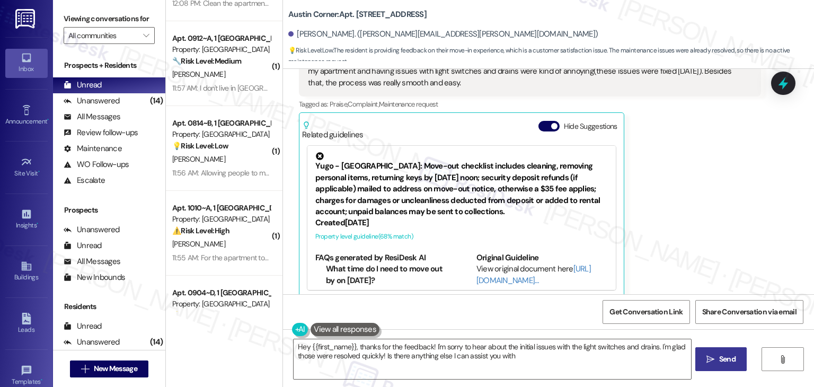
type textarea "Hey {{first_name}}, thanks for the feedback! I'm sorry to hear about the initia…"
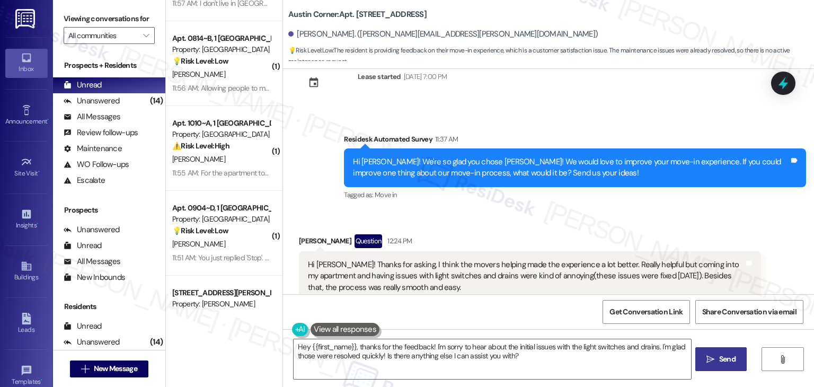
scroll to position [2181, 0]
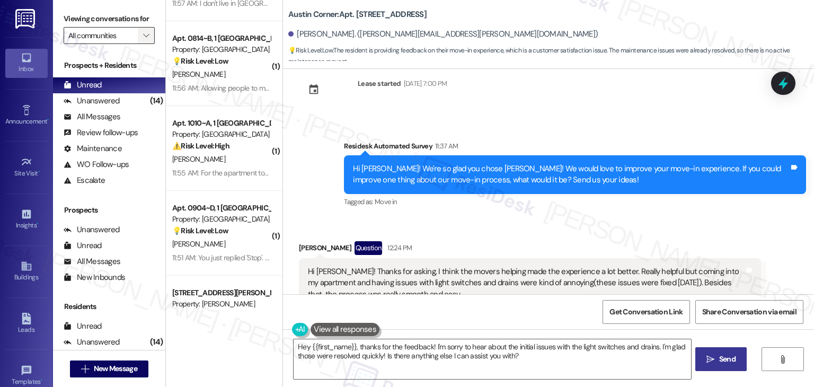
click at [143, 37] on icon "" at bounding box center [146, 35] width 6 height 8
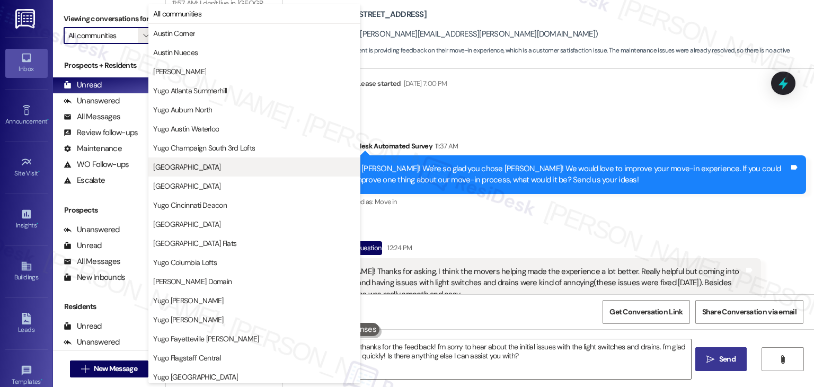
click at [211, 168] on span "Yugo Charleston Campus" at bounding box center [186, 167] width 67 height 11
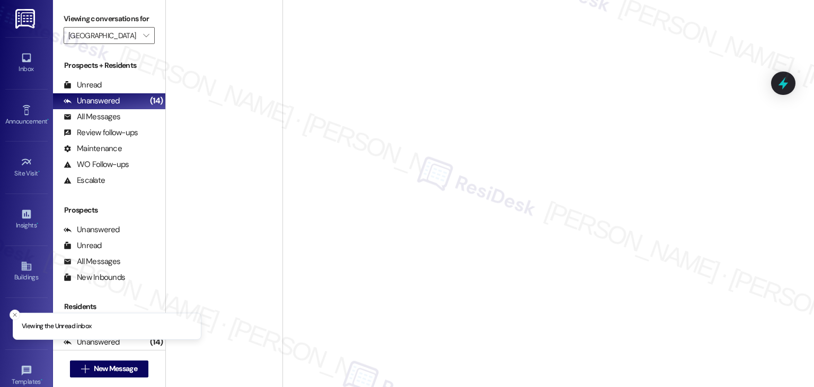
type input "Yugo Charleston Campus"
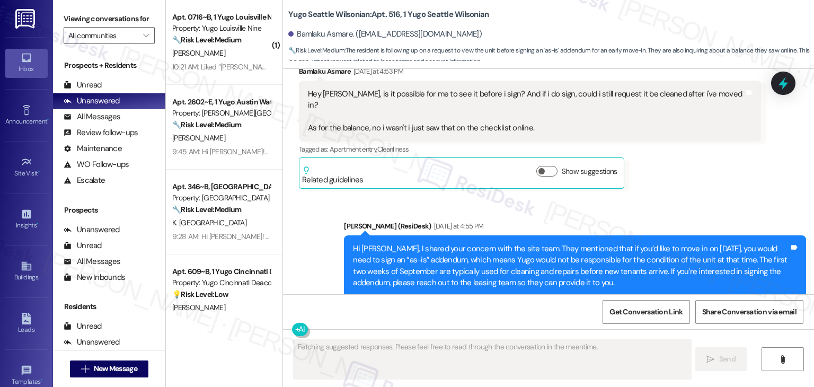
scroll to position [1707, 0]
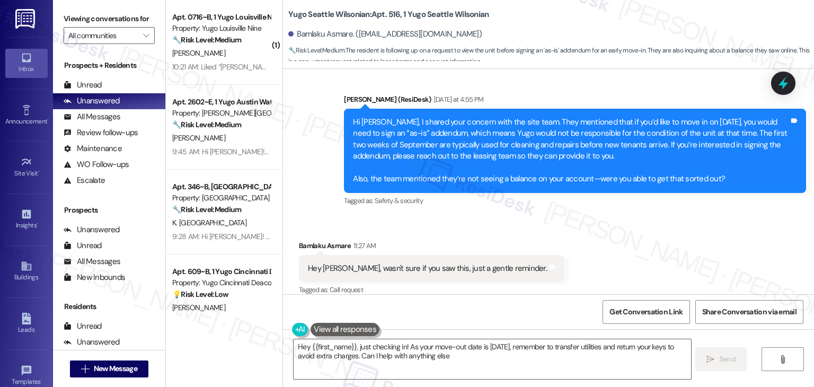
type textarea "Hey {{first_name}}, just checking in! As your move-out date is [DATE], remember…"
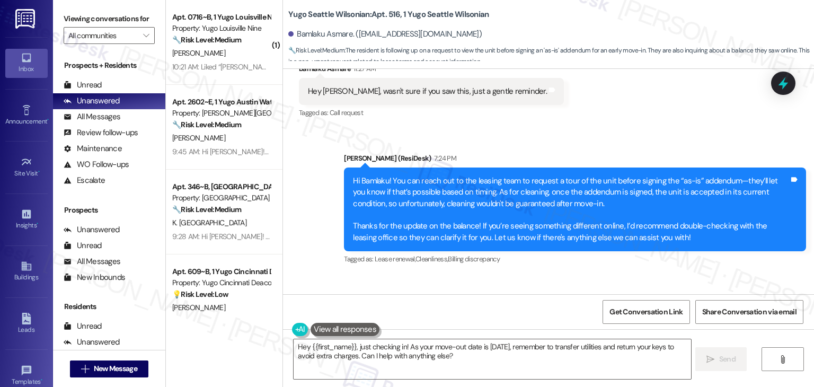
scroll to position [1917, 0]
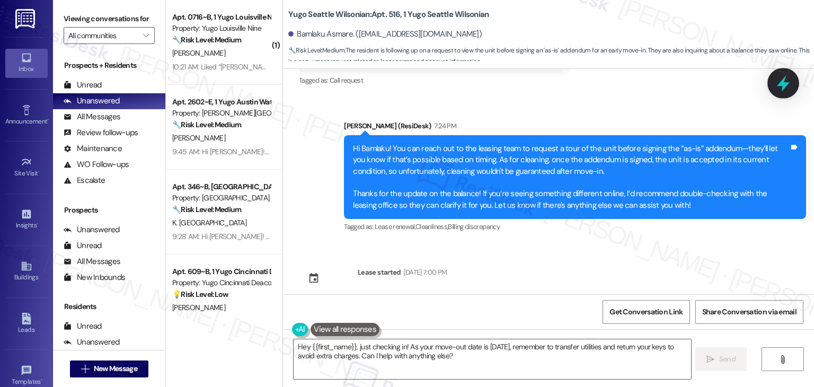
click at [774, 83] on div at bounding box center [784, 83] width 32 height 30
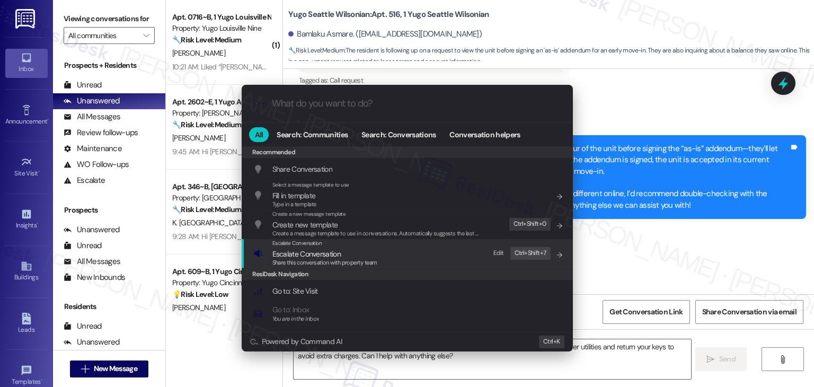
click at [332, 262] on span "Share this conversation with property team" at bounding box center [325, 262] width 105 height 7
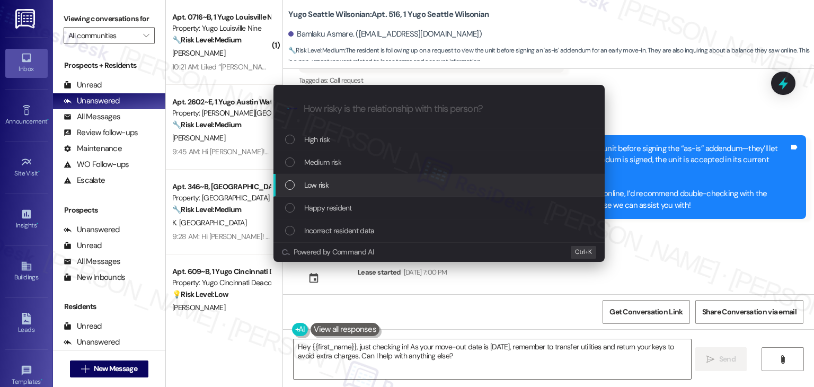
click at [291, 185] on div "List of options" at bounding box center [290, 185] width 10 height 10
paste input "Early Move-In Questions: Unit Viewing, Cleaning Request & Account Balance"
type input "Early Move-In Questions: Unit Viewing, Cleaning Request & Account Balance"
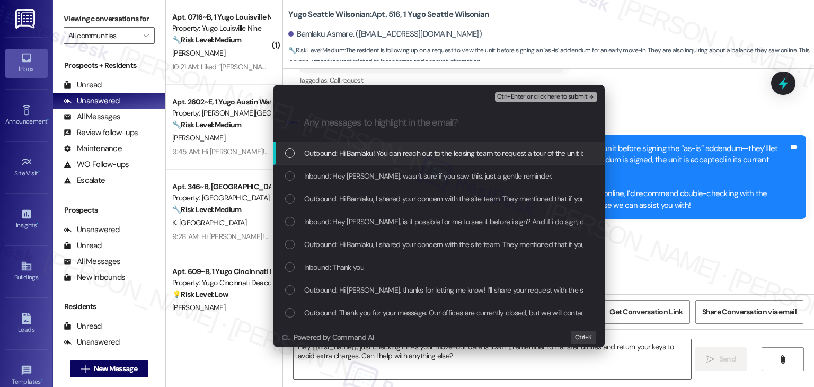
scroll to position [0, 0]
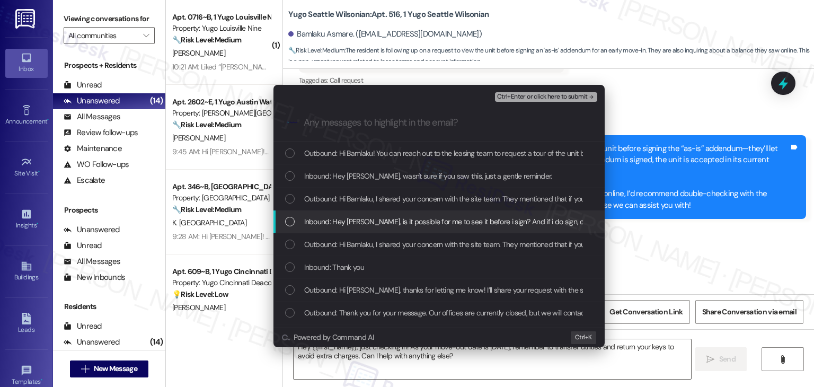
click at [291, 221] on div "List of options" at bounding box center [290, 222] width 10 height 10
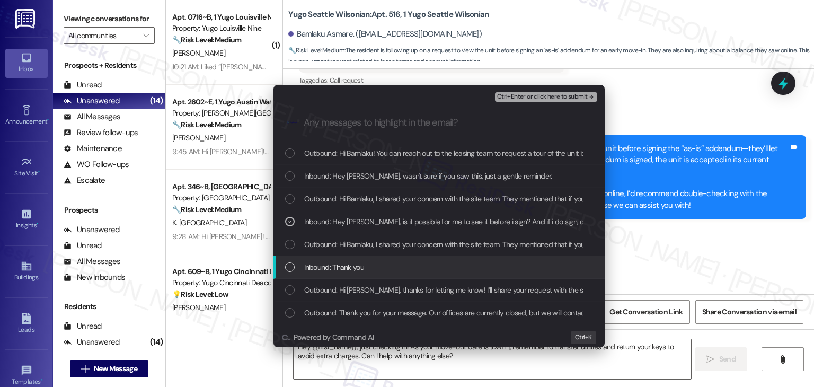
click at [291, 266] on div "List of options" at bounding box center [290, 267] width 10 height 10
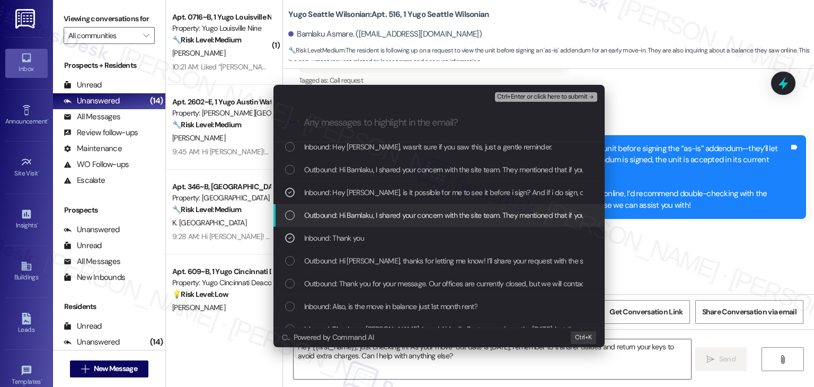
scroll to position [53, 0]
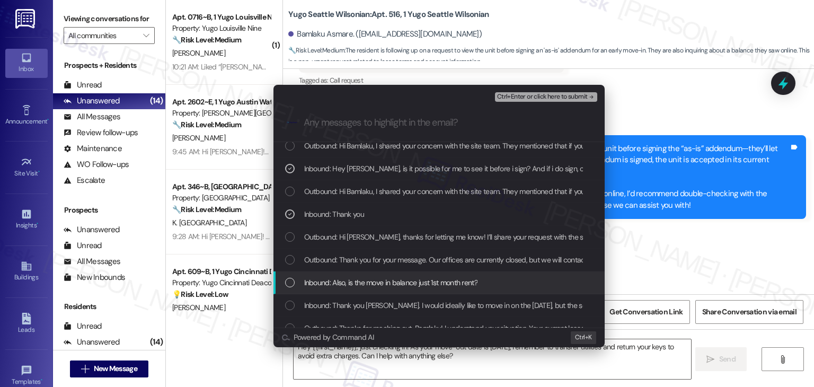
click at [292, 280] on div "List of options" at bounding box center [290, 283] width 10 height 10
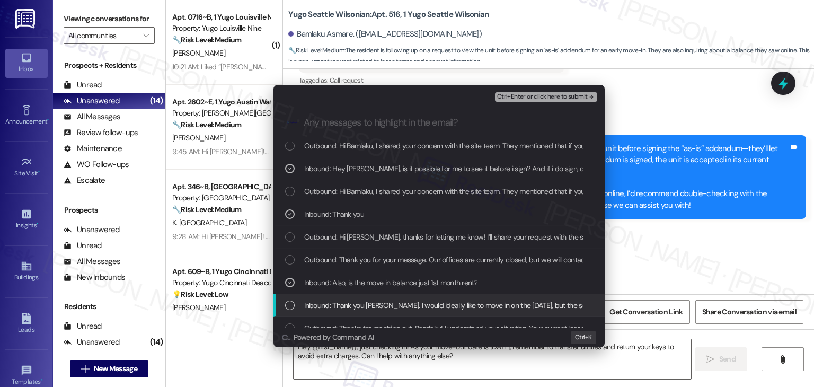
click at [295, 303] on div "Inbound: Thank you [PERSON_NAME]. I would ideally like to move in on the [DATE]…" at bounding box center [440, 306] width 310 height 12
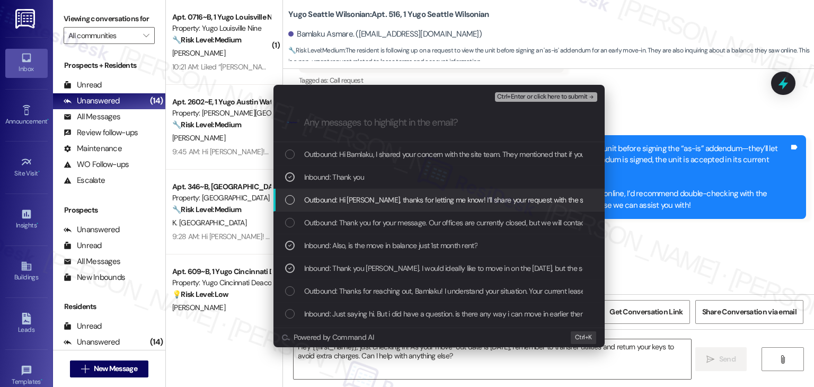
scroll to position [106, 0]
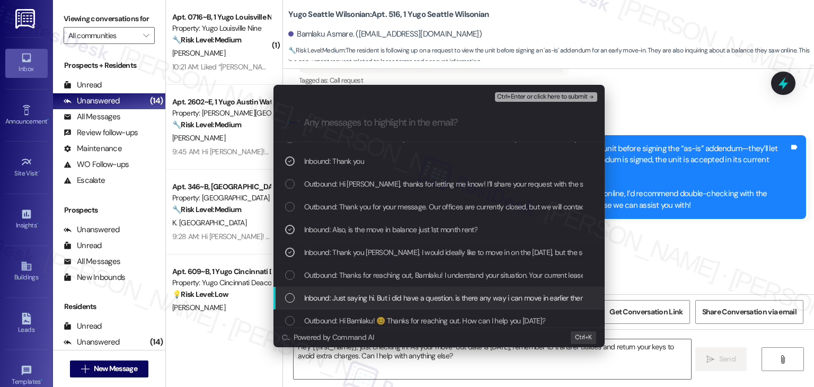
click at [290, 297] on div "List of options" at bounding box center [290, 298] width 10 height 10
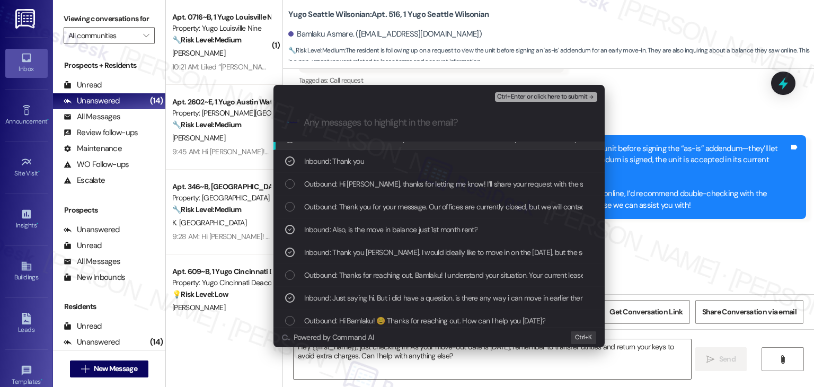
click at [562, 98] on span "Ctrl+Enter or click here to submit" at bounding box center [542, 96] width 91 height 7
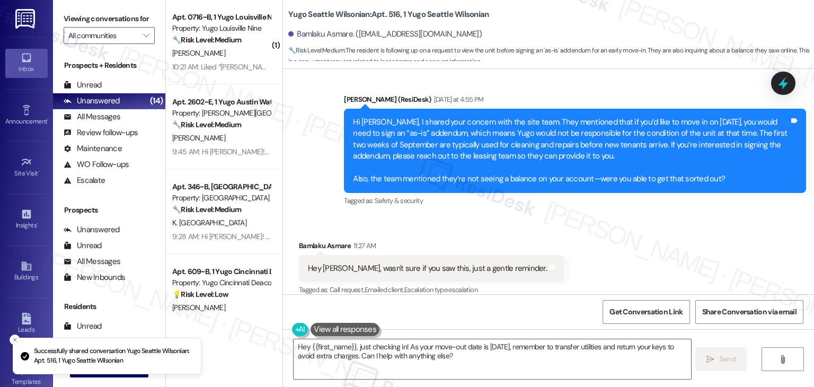
scroll to position [1917, 0]
